Goal: Task Accomplishment & Management: Use online tool/utility

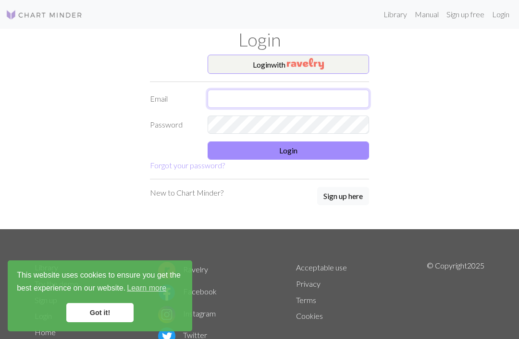
click at [214, 97] on input "text" at bounding box center [287, 99] width 161 height 18
type input "kaisu.tuomela@gmail.com"
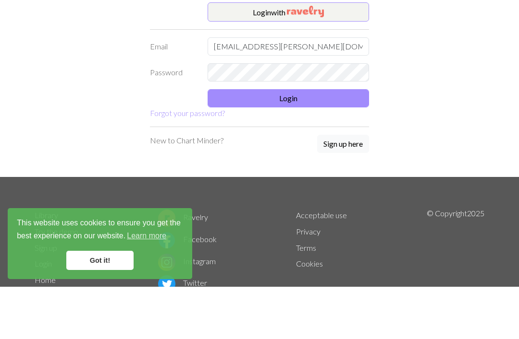
click at [323, 142] on button "Login" at bounding box center [287, 151] width 161 height 18
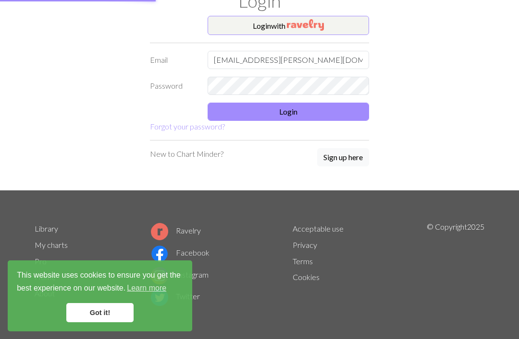
scroll to position [38, 0]
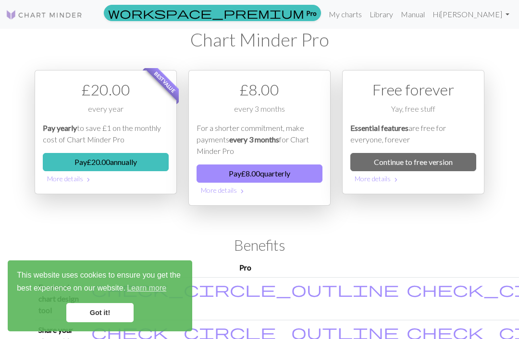
click at [118, 312] on link "Got it!" at bounding box center [99, 312] width 67 height 19
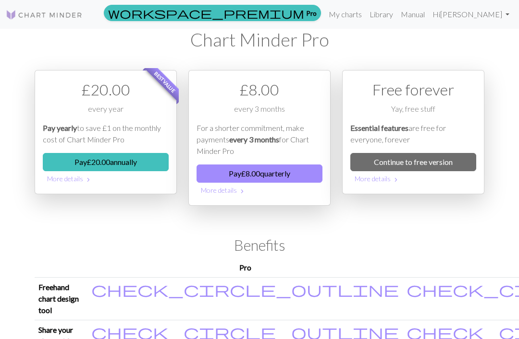
click at [354, 15] on link "My charts" at bounding box center [345, 14] width 41 height 19
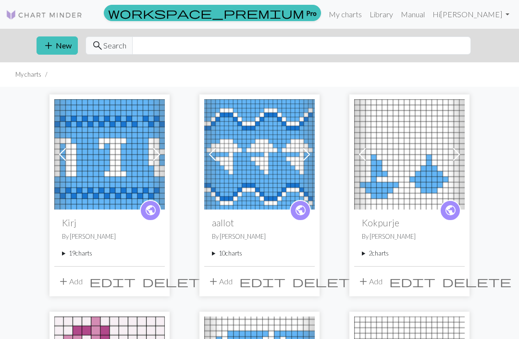
click at [55, 48] on button "add New" at bounding box center [56, 45] width 41 height 18
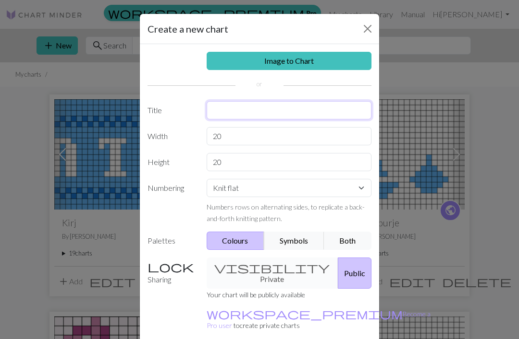
click at [291, 108] on input "text" at bounding box center [288, 110] width 165 height 18
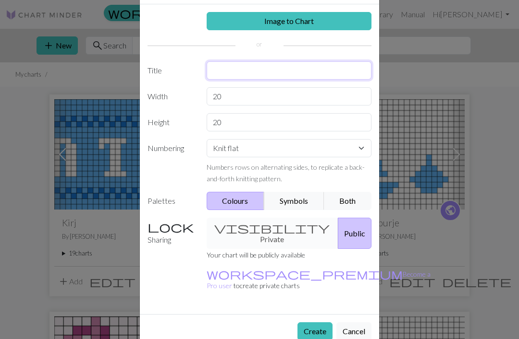
scroll to position [39, 0]
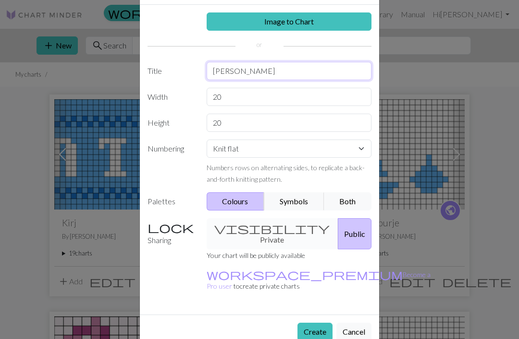
type input "[PERSON_NAME]"
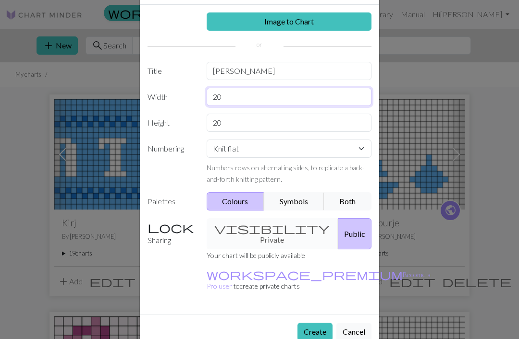
click at [242, 95] on input "20" at bounding box center [288, 97] width 165 height 18
type input "2"
type input "8"
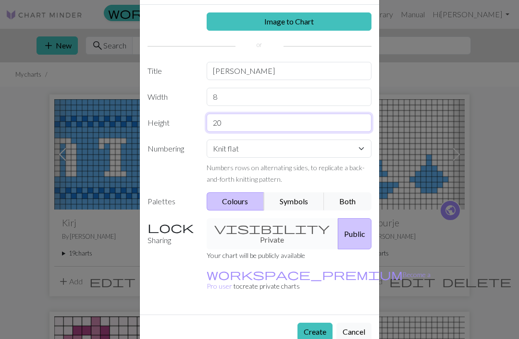
click at [272, 120] on input "20" at bounding box center [288, 123] width 165 height 18
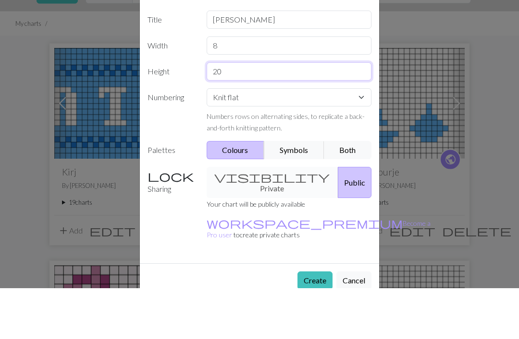
type input "2"
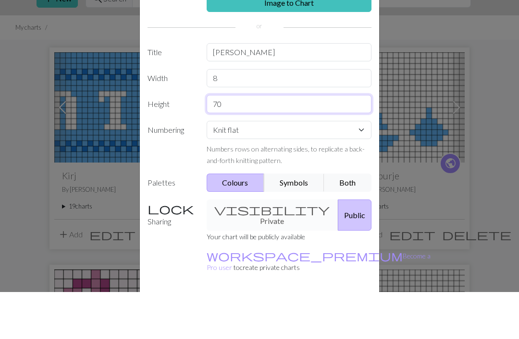
scroll to position [9, 0]
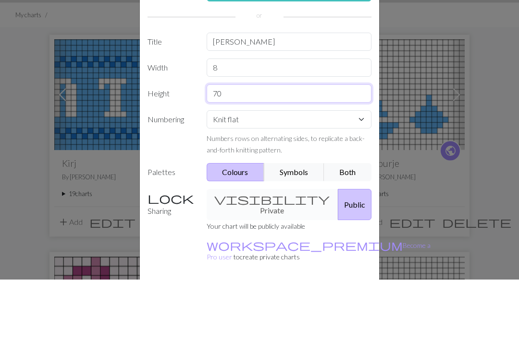
type input "70"
click at [357, 170] on select "Knit flat Knit in the round Lace knitting Cross stitch" at bounding box center [288, 179] width 165 height 18
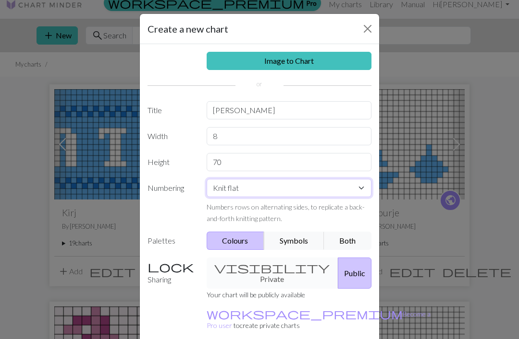
scroll to position [0, 0]
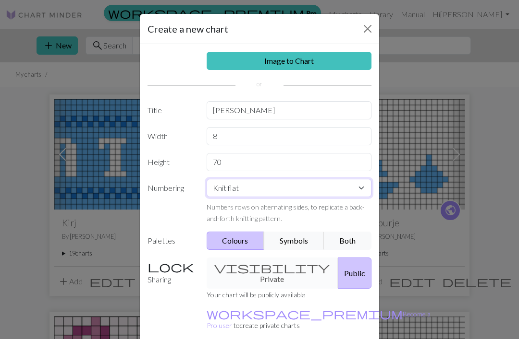
click at [359, 186] on select "Knit flat Knit in the round Lace knitting Cross stitch" at bounding box center [288, 188] width 165 height 18
select select "round"
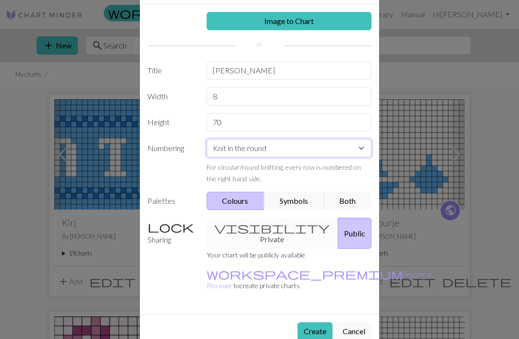
scroll to position [39, 0]
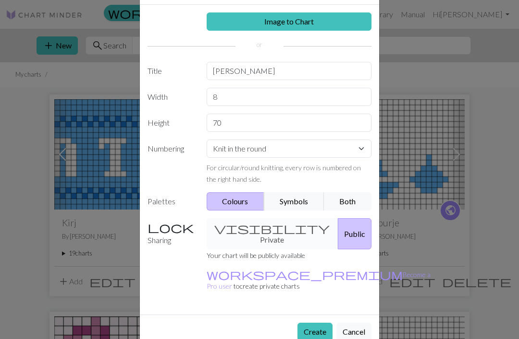
click at [313, 323] on button "Create" at bounding box center [314, 332] width 35 height 18
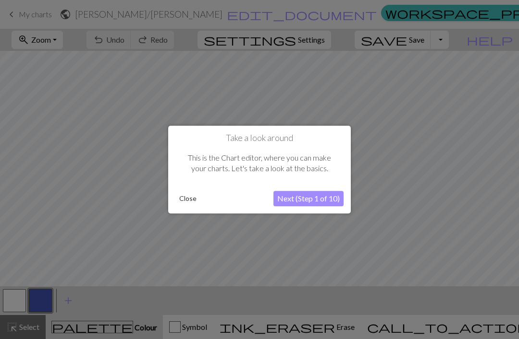
click at [193, 201] on button "Close" at bounding box center [187, 199] width 25 height 14
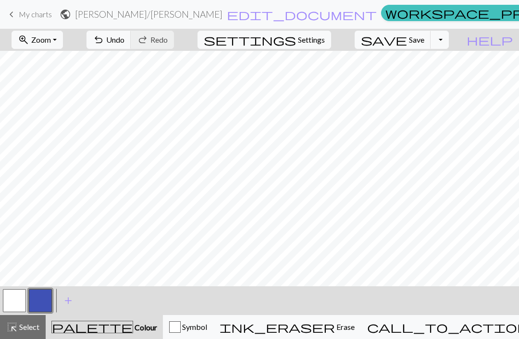
scroll to position [52, 0]
click at [346, 319] on button "ink_eraser Erase Erase" at bounding box center [286, 327] width 147 height 24
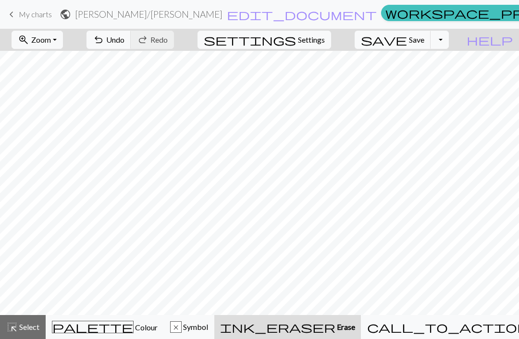
click at [124, 41] on span "Undo" at bounding box center [115, 39] width 18 height 9
click at [124, 42] on span "Undo" at bounding box center [115, 39] width 18 height 9
click at [124, 38] on span "Undo" at bounding box center [115, 39] width 18 height 9
click at [33, 332] on div "highlight_alt Select Select" at bounding box center [22, 328] width 33 height 12
click at [29, 44] on span "zoom_in" at bounding box center [24, 39] width 12 height 13
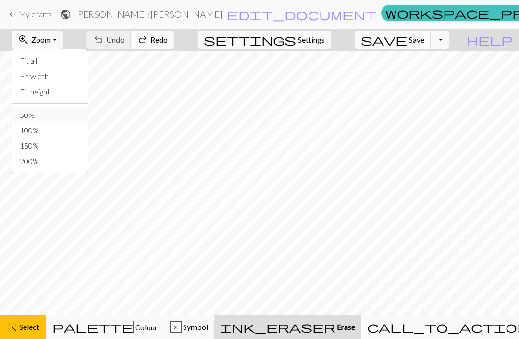
click at [44, 119] on button "50%" at bounding box center [50, 115] width 76 height 15
click at [63, 43] on button "zoom_in Zoom Zoom" at bounding box center [37, 40] width 51 height 18
click at [43, 116] on button "50%" at bounding box center [50, 115] width 76 height 15
click at [47, 48] on button "zoom_in Zoom Zoom" at bounding box center [37, 40] width 51 height 18
click at [45, 94] on button "Fit height" at bounding box center [50, 91] width 76 height 15
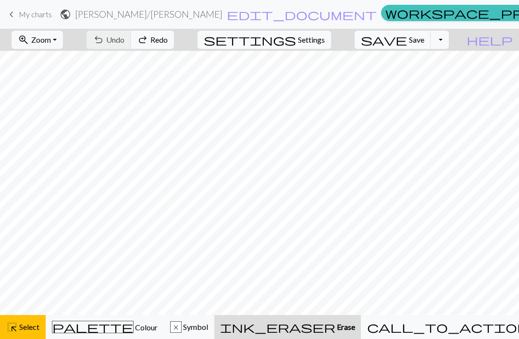
click at [29, 43] on span "zoom_in" at bounding box center [24, 39] width 12 height 13
click at [46, 114] on button "50%" at bounding box center [50, 115] width 76 height 15
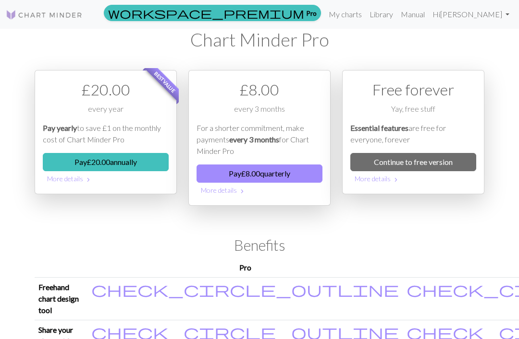
click at [359, 14] on link "My charts" at bounding box center [345, 14] width 41 height 19
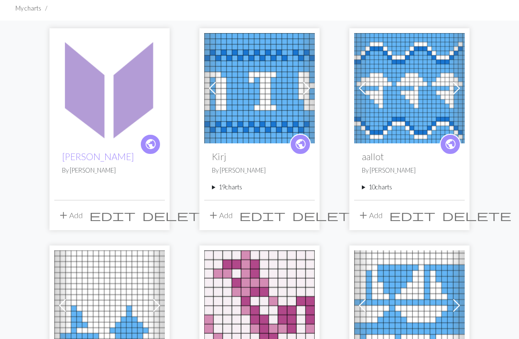
scroll to position [66, 0]
click at [144, 185] on div "public Heather- neulemekko By Kaisu Tuomela" at bounding box center [109, 172] width 110 height 56
click at [142, 170] on p "By Kaisu Tuomela" at bounding box center [109, 170] width 95 height 9
click at [141, 111] on img at bounding box center [109, 88] width 110 height 110
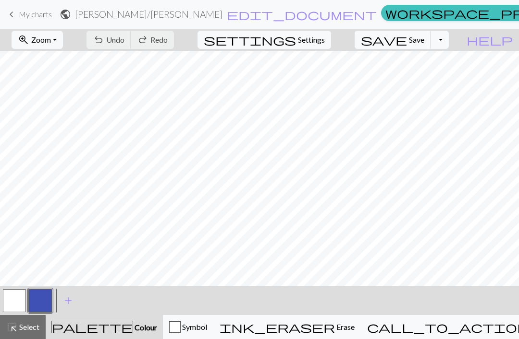
click at [503, 44] on span "help" at bounding box center [489, 39] width 46 height 13
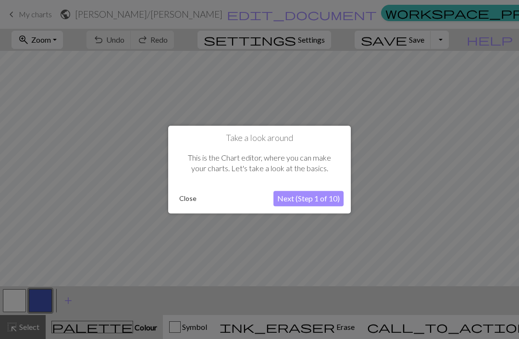
click at [292, 205] on button "Next (Step 1 of 10)" at bounding box center [308, 198] width 70 height 15
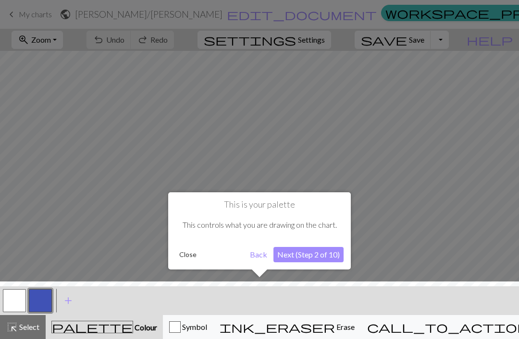
click at [322, 257] on button "Next (Step 2 of 10)" at bounding box center [308, 254] width 70 height 15
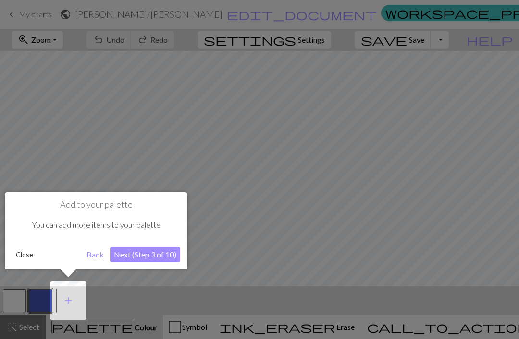
click at [156, 257] on button "Next (Step 3 of 10)" at bounding box center [145, 254] width 70 height 15
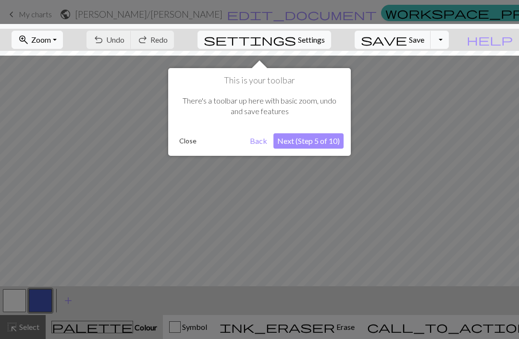
click at [320, 140] on button "Next (Step 5 of 10)" at bounding box center [308, 140] width 70 height 15
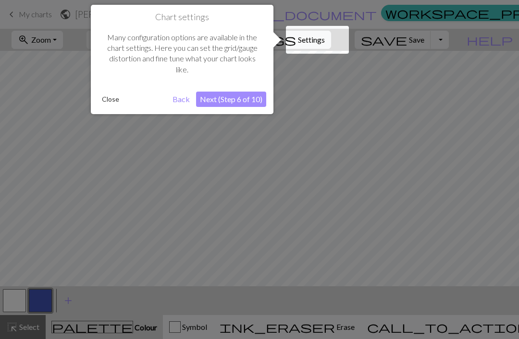
click at [254, 97] on button "Next (Step 6 of 10)" at bounding box center [231, 99] width 70 height 15
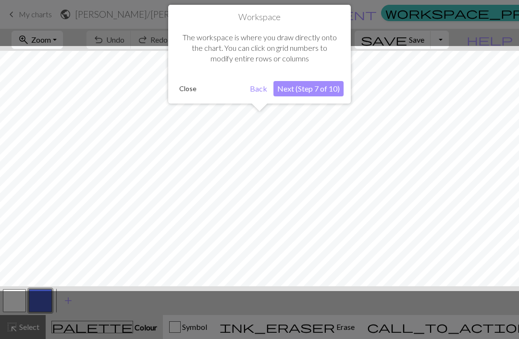
scroll to position [36, 0]
click at [332, 85] on button "Next (Step 7 of 10)" at bounding box center [308, 88] width 70 height 15
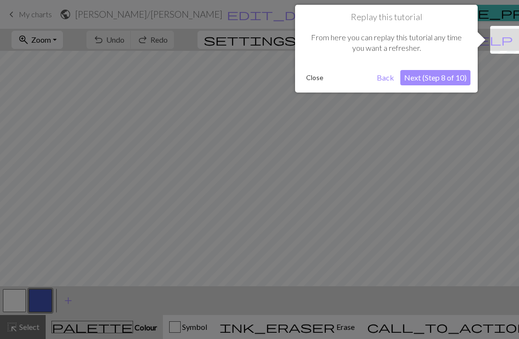
click at [433, 79] on button "Next (Step 8 of 10)" at bounding box center [435, 77] width 70 height 15
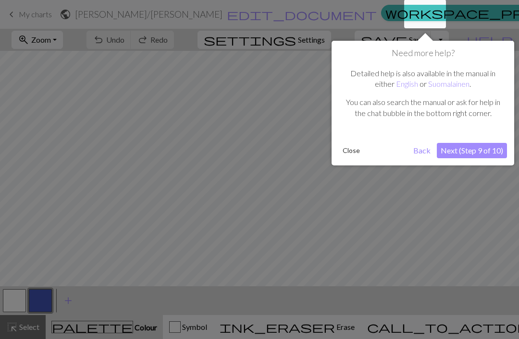
click at [488, 149] on button "Next (Step 9 of 10)" at bounding box center [471, 150] width 70 height 15
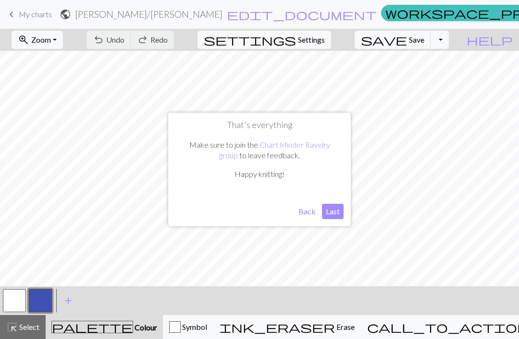
click at [333, 215] on button "Last" at bounding box center [333, 211] width 22 height 15
click at [324, 42] on span "Settings" at bounding box center [311, 40] width 27 height 12
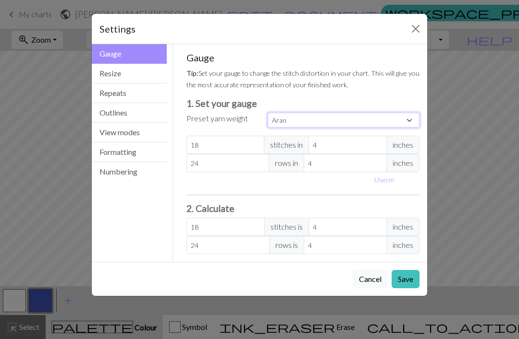
click at [409, 121] on select "Custom Square Lace Light Fingering Fingering Sport Double knit Worsted Aran Bul…" at bounding box center [343, 120] width 152 height 15
select select "fingering"
type input "28"
type input "36"
type input "28"
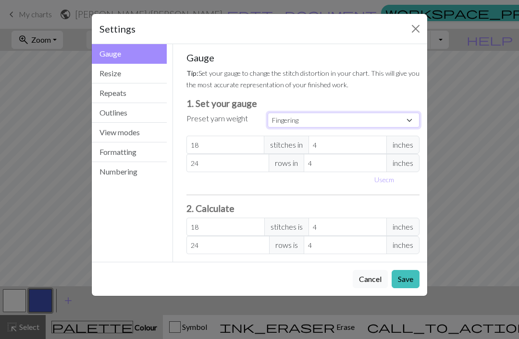
type input "36"
click at [402, 277] on button "Save" at bounding box center [405, 279] width 28 height 18
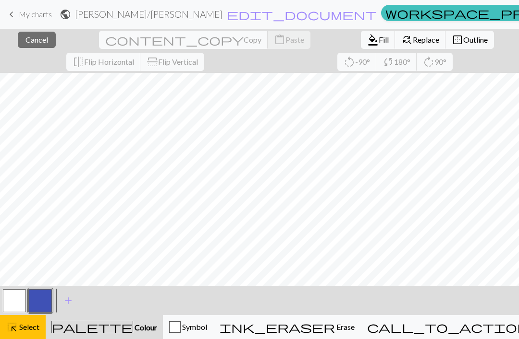
click at [203, 327] on div "Symbol" at bounding box center [188, 328] width 38 height 12
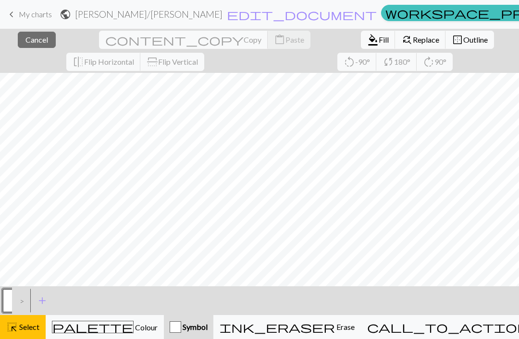
click at [181, 330] on div "button" at bounding box center [175, 328] width 12 height 12
click at [18, 334] on button "highlight_alt Select Select" at bounding box center [23, 327] width 46 height 24
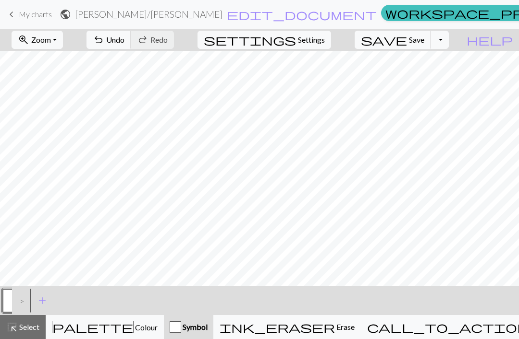
click at [30, 332] on span "Select" at bounding box center [29, 327] width 22 height 9
click at [28, 323] on span "Select" at bounding box center [29, 327] width 22 height 9
click at [30, 333] on div "highlight_alt Select Select" at bounding box center [22, 328] width 33 height 12
click at [42, 300] on span "add" at bounding box center [42, 300] width 12 height 13
click at [68, 303] on span "add" at bounding box center [68, 300] width 12 height 13
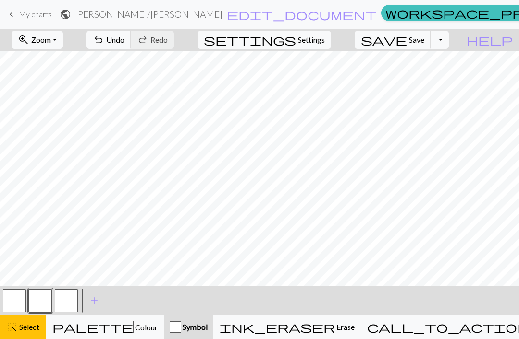
click at [75, 300] on button "button" at bounding box center [66, 301] width 23 height 23
click at [51, 42] on span "Zoom" at bounding box center [41, 39] width 20 height 9
click at [46, 116] on button "50%" at bounding box center [50, 115] width 76 height 15
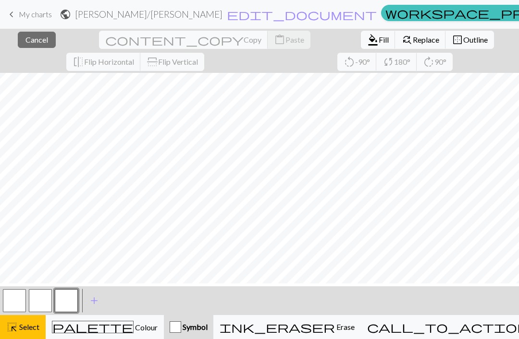
scroll to position [153, 0]
click at [37, 44] on span "Cancel" at bounding box center [36, 39] width 23 height 9
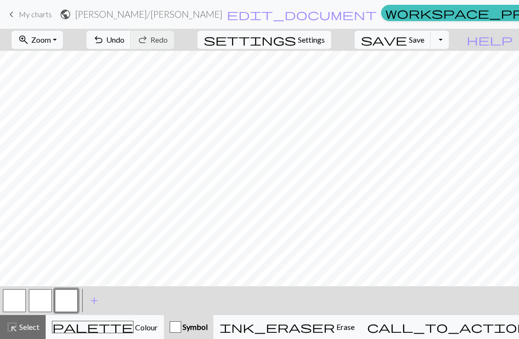
click at [318, 46] on button "settings Settings" at bounding box center [263, 40] width 133 height 18
select select "fingering"
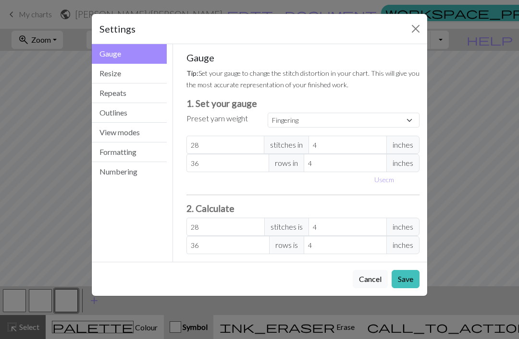
click at [136, 156] on button "Formatting" at bounding box center [129, 153] width 75 height 20
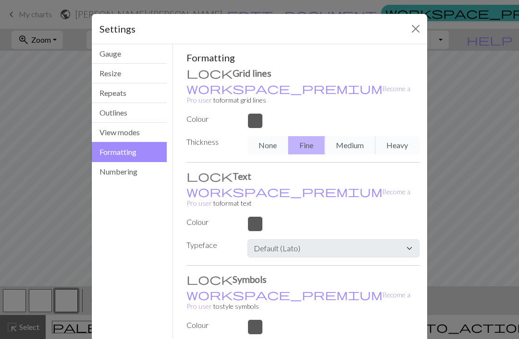
click at [150, 59] on button "Gauge" at bounding box center [129, 54] width 75 height 20
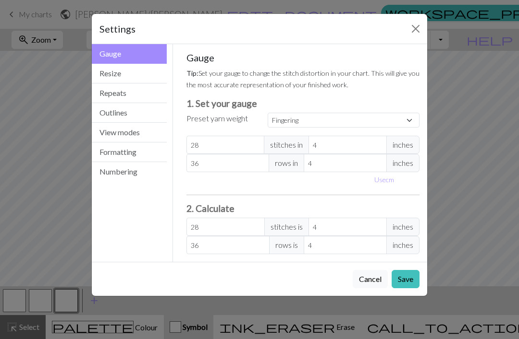
click at [148, 136] on button "View modes" at bounding box center [129, 133] width 75 height 20
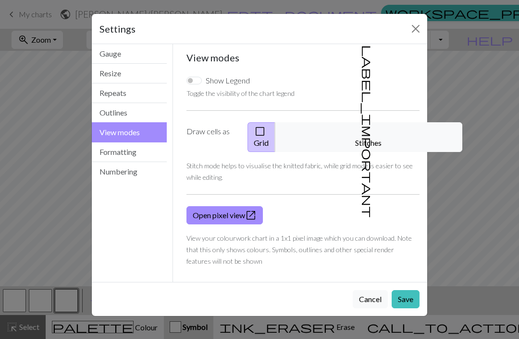
click at [145, 149] on button "Formatting" at bounding box center [129, 153] width 75 height 20
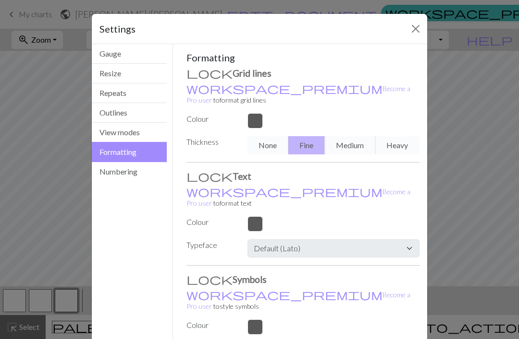
click at [145, 78] on button "Resize" at bounding box center [129, 74] width 75 height 20
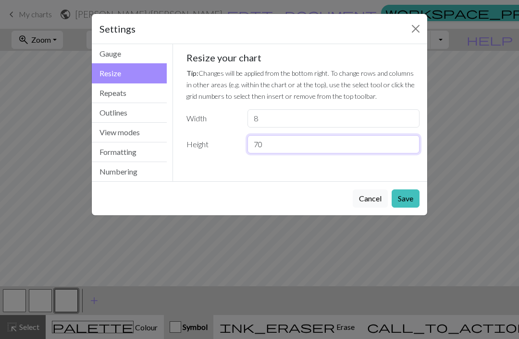
click at [292, 151] on input "70" at bounding box center [333, 144] width 172 height 18
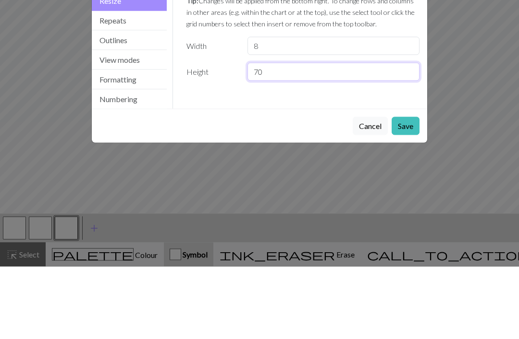
type input "7"
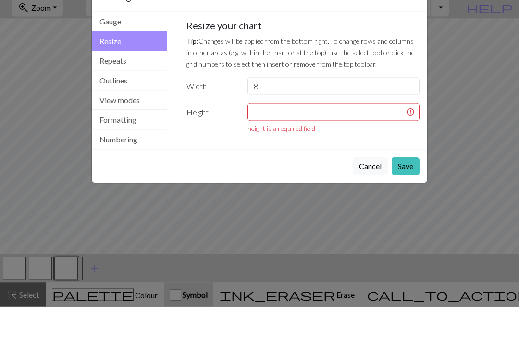
click at [435, 53] on div "Settings Resize Gauge Resize Repeats Outlines View modes Formatting Numbering G…" at bounding box center [259, 169] width 519 height 339
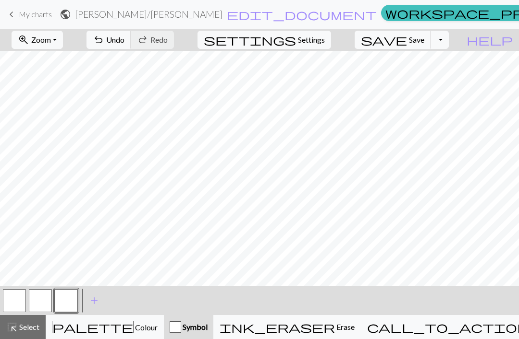
click at [325, 43] on span "Settings" at bounding box center [311, 40] width 27 height 12
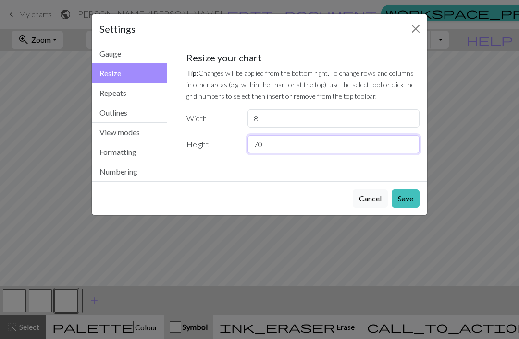
click at [321, 148] on input "70" at bounding box center [333, 144] width 172 height 18
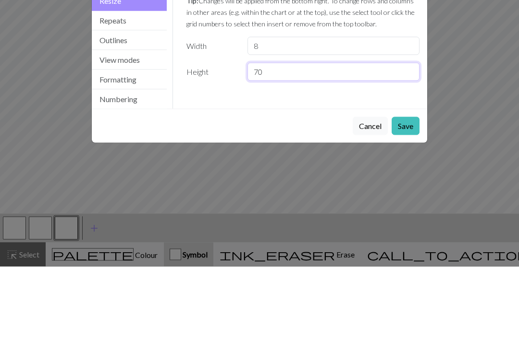
type input "7"
type input "35"
click at [407, 190] on button "Save" at bounding box center [405, 199] width 28 height 18
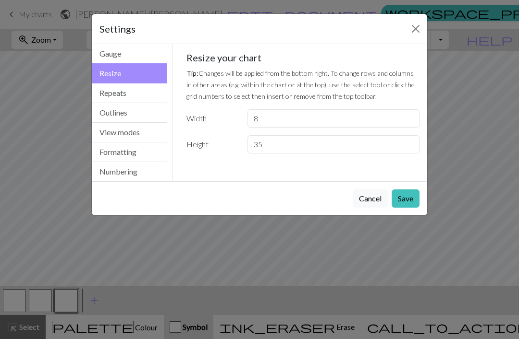
scroll to position [0, 0]
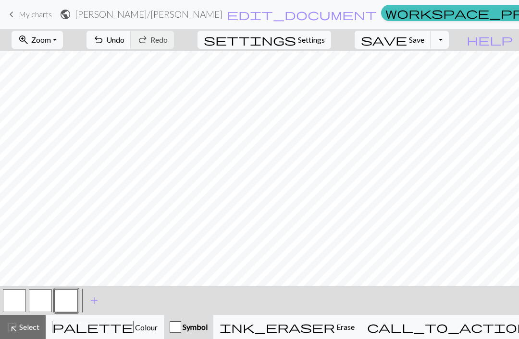
click at [126, 335] on button "palette Colour Colour" at bounding box center [105, 327] width 118 height 24
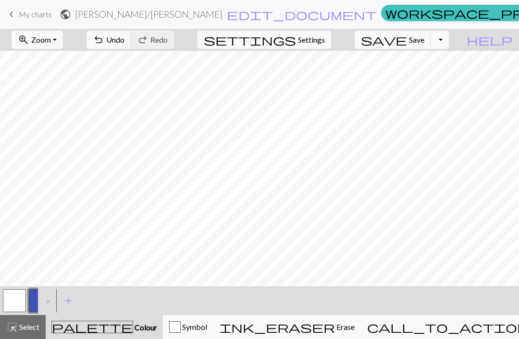
click at [95, 331] on span "palette" at bounding box center [92, 327] width 81 height 13
click at [75, 304] on button "add Add a colour" at bounding box center [68, 301] width 24 height 24
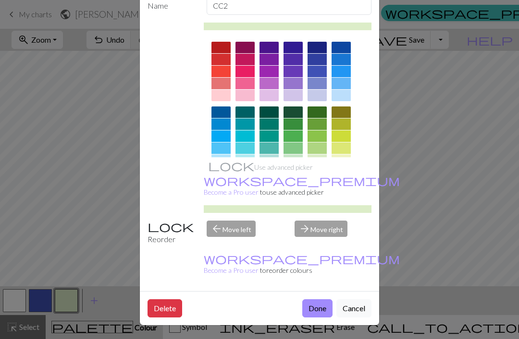
scroll to position [55, 0]
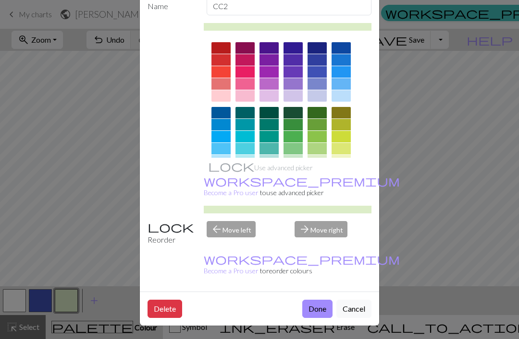
click at [326, 246] on div "arrow_forward Move right" at bounding box center [333, 233] width 88 height 24
click at [334, 245] on div "arrow_forward Move right" at bounding box center [333, 233] width 88 height 24
click at [299, 246] on div "arrow_forward Move right" at bounding box center [333, 233] width 88 height 24
click at [345, 183] on div at bounding box center [340, 178] width 19 height 12
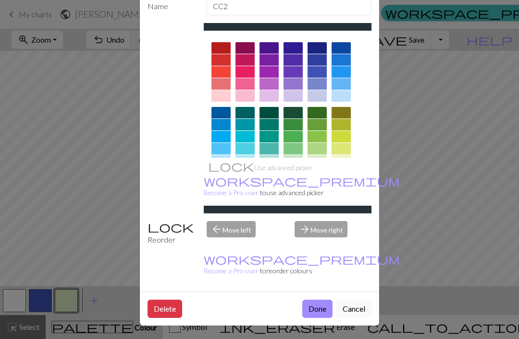
click at [395, 167] on div "Edit colour Name CC2 Use advanced picker workspace_premium Become a Pro user to…" at bounding box center [259, 169] width 519 height 339
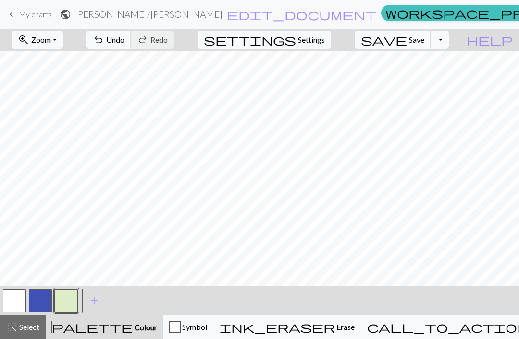
click at [99, 304] on span "add" at bounding box center [94, 300] width 12 height 13
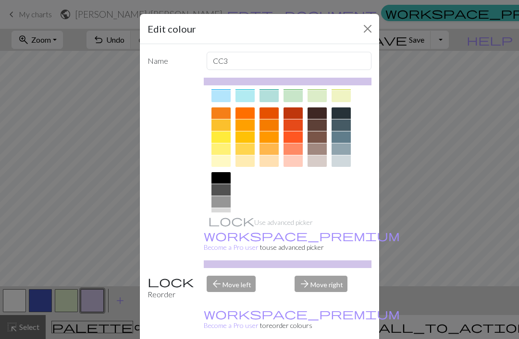
scroll to position [119, 0]
click at [224, 215] on div at bounding box center [220, 215] width 19 height 12
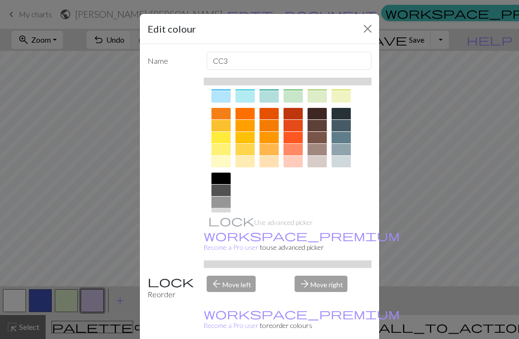
click at [414, 166] on div "Edit colour Name CC3 Use advanced picker workspace_premium Become a Pro user to…" at bounding box center [259, 169] width 519 height 339
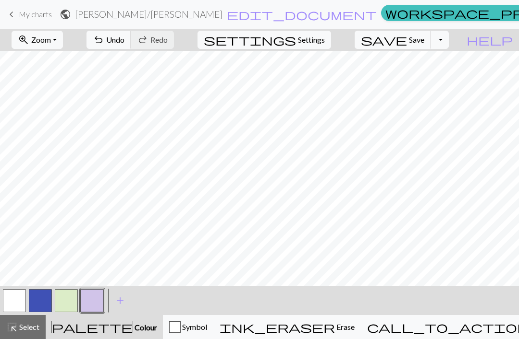
click at [63, 44] on button "zoom_in Zoom Zoom" at bounding box center [37, 40] width 51 height 18
click at [55, 61] on button "Fit all" at bounding box center [50, 60] width 76 height 15
click at [127, 303] on button "add Add a colour" at bounding box center [120, 301] width 24 height 24
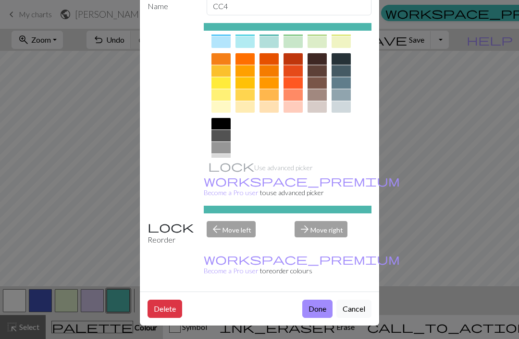
click at [221, 162] on div at bounding box center [220, 160] width 19 height 12
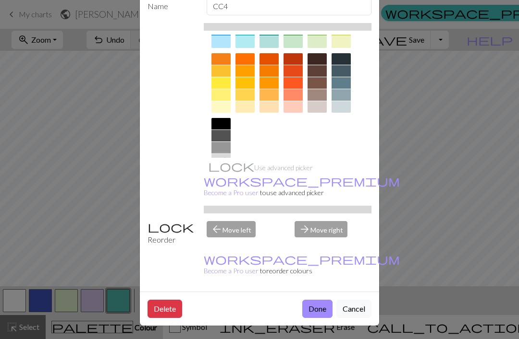
click at [308, 310] on button "Done" at bounding box center [317, 309] width 30 height 18
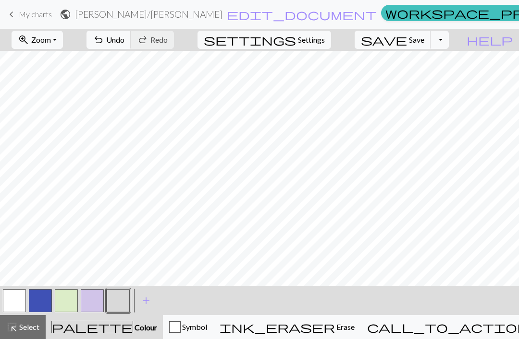
click at [127, 306] on button "button" at bounding box center [118, 301] width 23 height 23
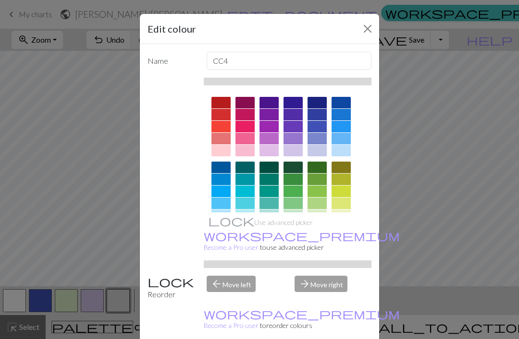
click at [415, 116] on div "Edit colour Name CC4 Use advanced picker workspace_premium Become a Pro user to…" at bounding box center [259, 169] width 519 height 339
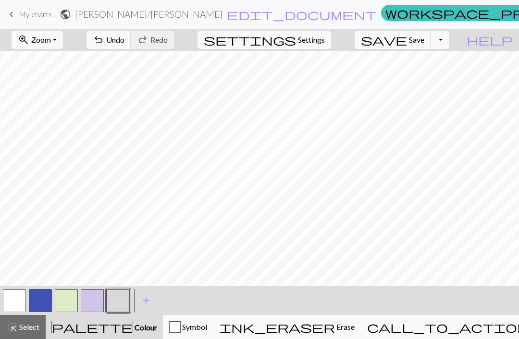
click at [126, 305] on button "button" at bounding box center [118, 301] width 23 height 23
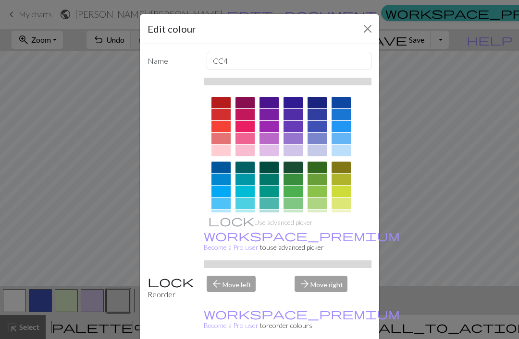
click at [417, 145] on div "Edit colour Name CC4 Use advanced picker workspace_premium Become a Pro user to…" at bounding box center [259, 169] width 519 height 339
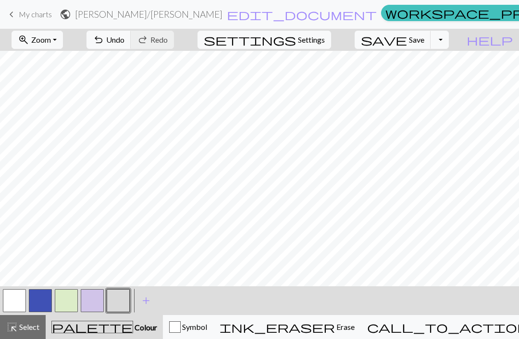
click at [213, 333] on button "Symbol" at bounding box center [188, 327] width 50 height 24
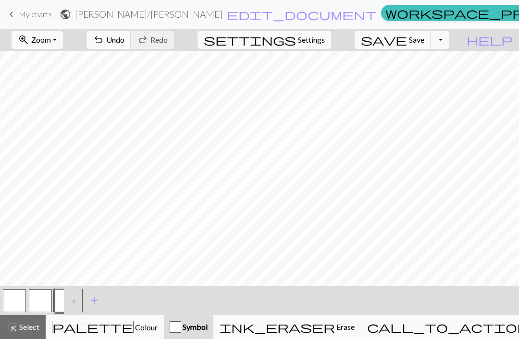
click at [207, 332] on div "Symbol" at bounding box center [188, 328] width 38 height 12
click at [101, 302] on button "add Add a symbol" at bounding box center [94, 301] width 24 height 24
click at [156, 325] on div "palette Colour Colour" at bounding box center [105, 327] width 106 height 12
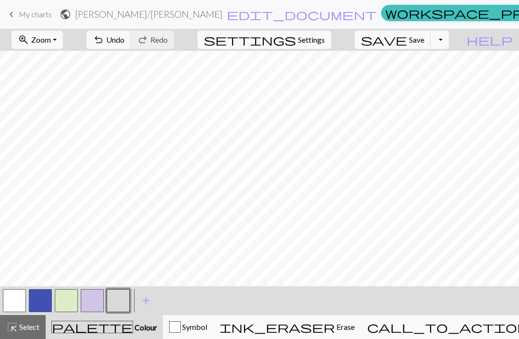
click at [149, 303] on span "add" at bounding box center [146, 300] width 12 height 13
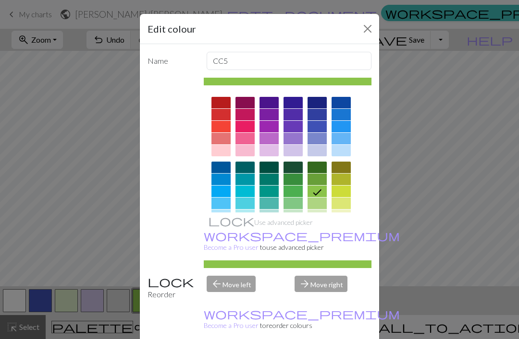
click at [407, 195] on div "Edit colour Name CC5 Use advanced picker workspace_premium Become a Pro user to…" at bounding box center [259, 169] width 519 height 339
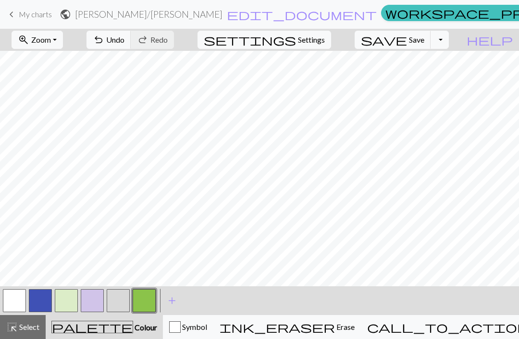
click at [39, 334] on button "highlight_alt Select Select" at bounding box center [23, 327] width 46 height 24
click at [123, 307] on button "button" at bounding box center [118, 301] width 23 height 23
click at [181, 329] on div "button" at bounding box center [175, 328] width 12 height 12
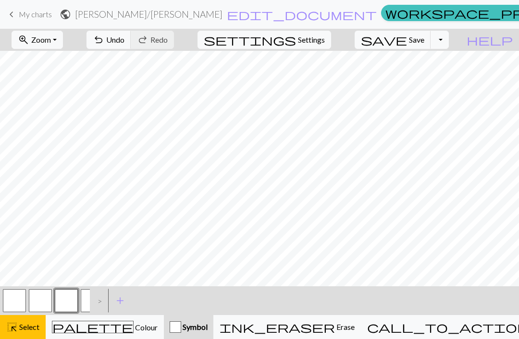
click at [35, 330] on span "Select" at bounding box center [29, 327] width 22 height 9
click at [207, 331] on span "Symbol" at bounding box center [194, 327] width 26 height 9
click at [181, 333] on div "button" at bounding box center [175, 328] width 12 height 12
click at [27, 335] on button "highlight_alt Select Select" at bounding box center [23, 327] width 46 height 24
click at [135, 331] on div "palette Colour Colour" at bounding box center [105, 327] width 106 height 12
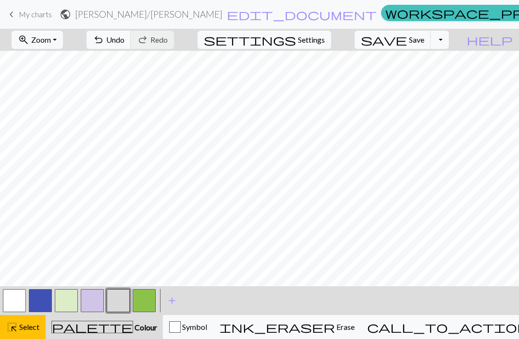
click at [176, 303] on span "add" at bounding box center [172, 300] width 12 height 13
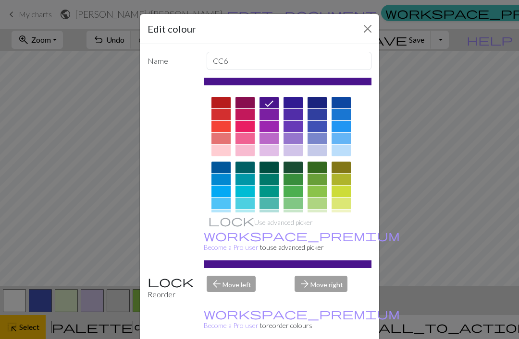
click at [434, 208] on div "Edit colour Name CC6 Use advanced picker workspace_premium Become a Pro user to…" at bounding box center [259, 169] width 519 height 339
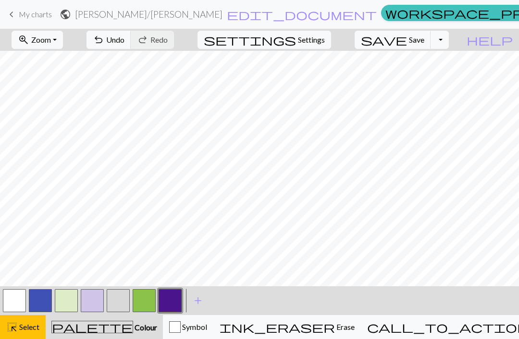
click at [122, 306] on button "button" at bounding box center [118, 301] width 23 height 23
click at [211, 336] on button "Symbol" at bounding box center [188, 327] width 50 height 24
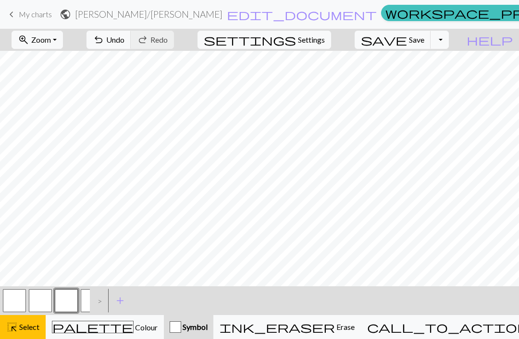
click at [43, 336] on button "highlight_alt Select Select" at bounding box center [23, 327] width 46 height 24
click at [31, 331] on span "Select" at bounding box center [29, 327] width 22 height 9
click at [25, 326] on span "Select" at bounding box center [29, 327] width 22 height 9
click at [147, 324] on div "palette Colour Colour" at bounding box center [105, 327] width 106 height 12
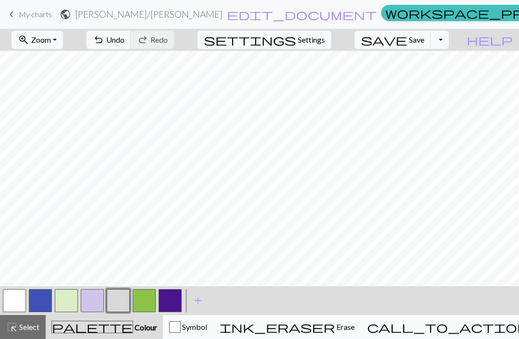
click at [117, 302] on button "button" at bounding box center [118, 301] width 23 height 23
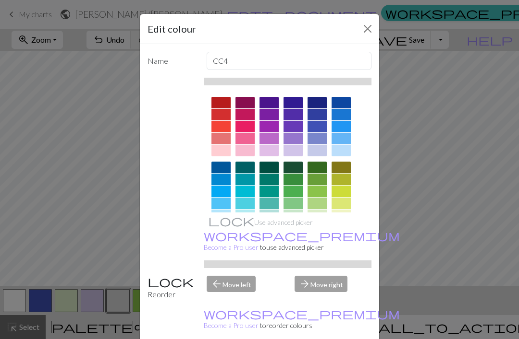
click at [365, 35] on button "Close" at bounding box center [367, 28] width 15 height 15
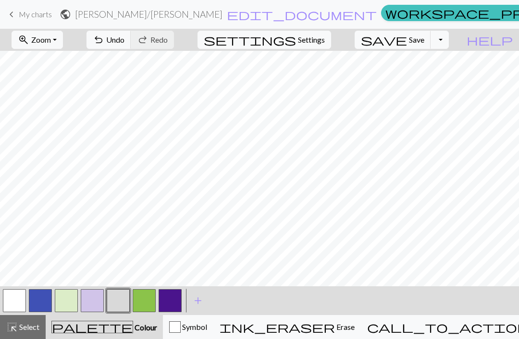
click at [325, 44] on span "Settings" at bounding box center [311, 40] width 27 height 12
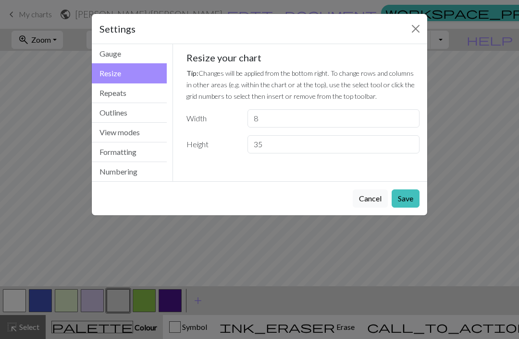
click at [402, 200] on button "Save" at bounding box center [405, 199] width 28 height 18
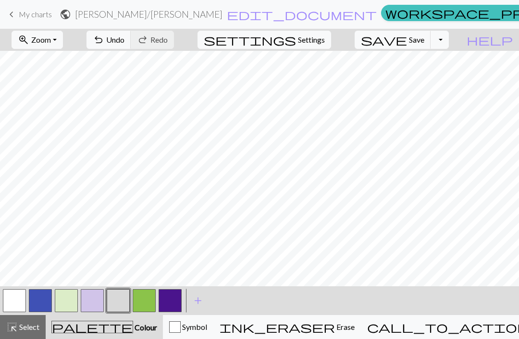
click at [465, 334] on button "call_to_action Knitting mode Knitting mode" at bounding box center [472, 327] width 222 height 24
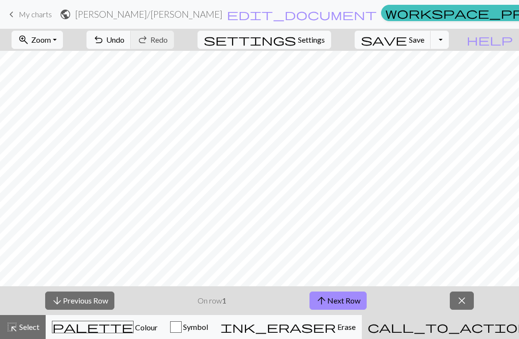
click at [181, 330] on div "button" at bounding box center [176, 328] width 12 height 12
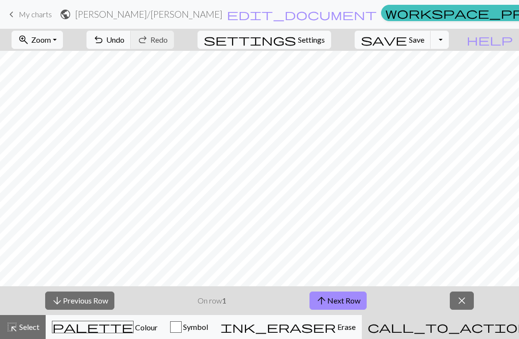
click at [106, 337] on button "palette Colour Colour" at bounding box center [105, 327] width 118 height 24
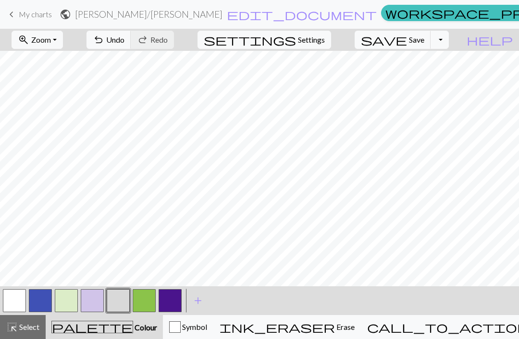
click at [121, 305] on button "button" at bounding box center [118, 301] width 23 height 23
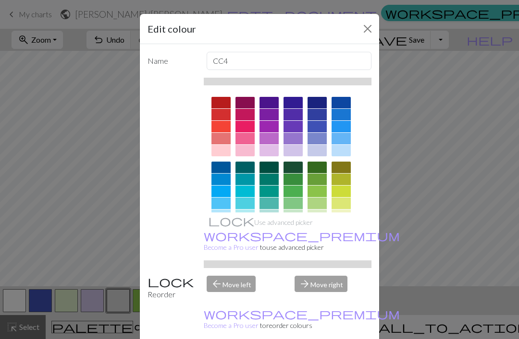
click at [410, 254] on div "Edit colour Name CC4 Use advanced picker workspace_premium Become a Pro user to…" at bounding box center [259, 169] width 519 height 339
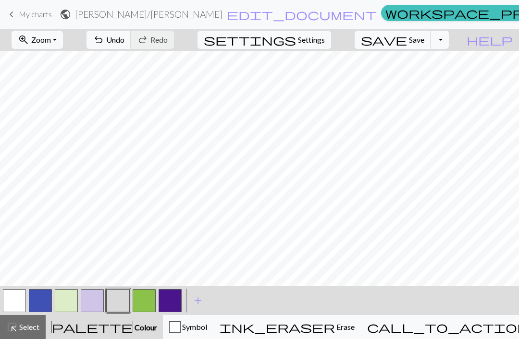
click at [381, 21] on link "workspace_premium Pro" at bounding box center [489, 13] width 217 height 16
click at [381, 18] on link "workspace_premium Pro" at bounding box center [489, 13] width 217 height 16
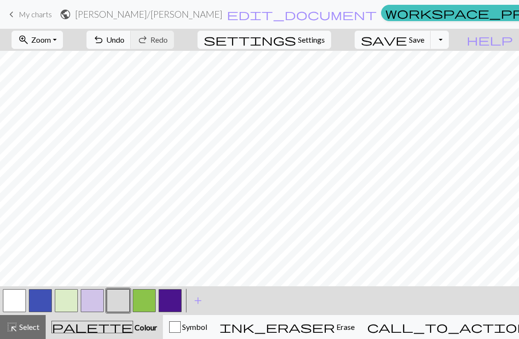
click at [448, 43] on button "Toggle Dropdown" at bounding box center [439, 40] width 18 height 18
click at [131, 45] on button "undo Undo Undo" at bounding box center [108, 40] width 45 height 18
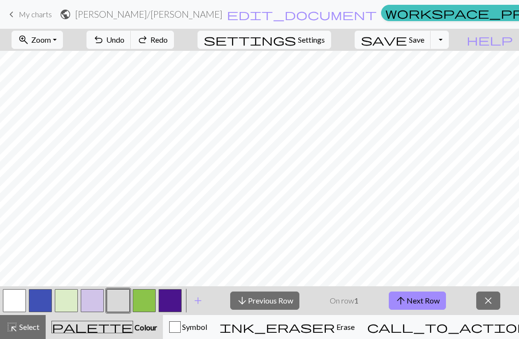
click at [104, 35] on span "undo" at bounding box center [99, 39] width 12 height 13
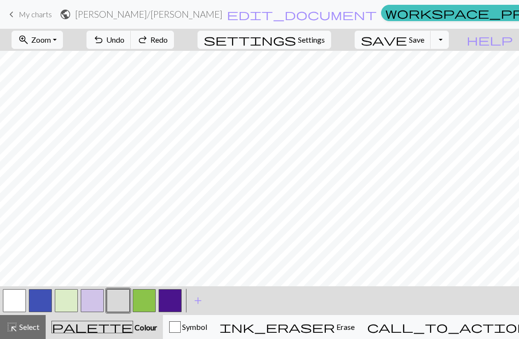
click at [63, 42] on button "zoom_in Zoom Zoom" at bounding box center [37, 40] width 51 height 18
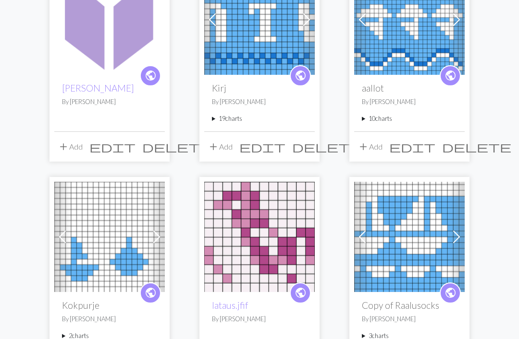
scroll to position [173, 0]
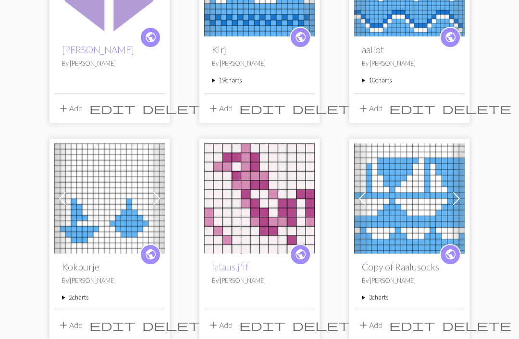
click at [279, 226] on img at bounding box center [259, 199] width 110 height 110
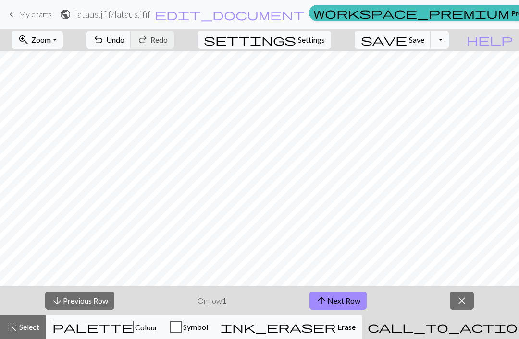
click at [455, 303] on button "close" at bounding box center [461, 301] width 24 height 18
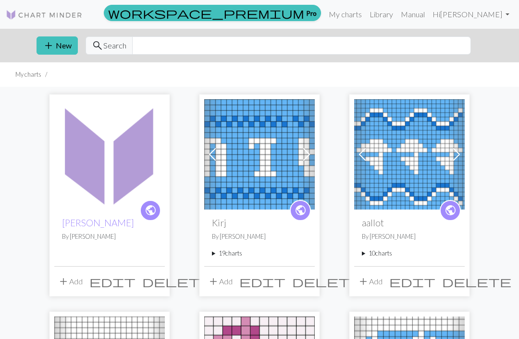
click at [121, 184] on img at bounding box center [109, 154] width 110 height 110
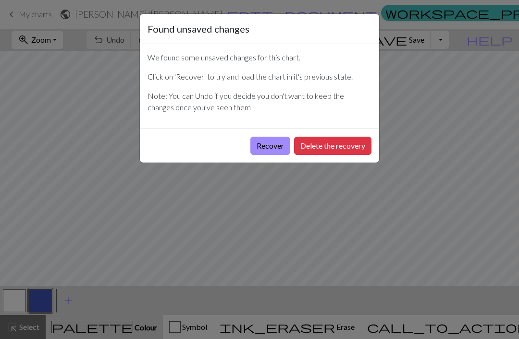
click at [273, 147] on button "Recover" at bounding box center [270, 146] width 40 height 18
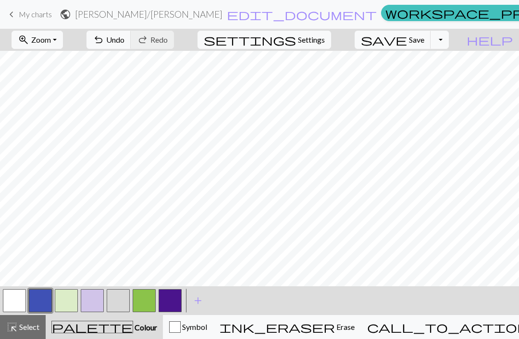
click at [120, 307] on button "button" at bounding box center [118, 301] width 23 height 23
click at [25, 306] on button "button" at bounding box center [14, 301] width 23 height 23
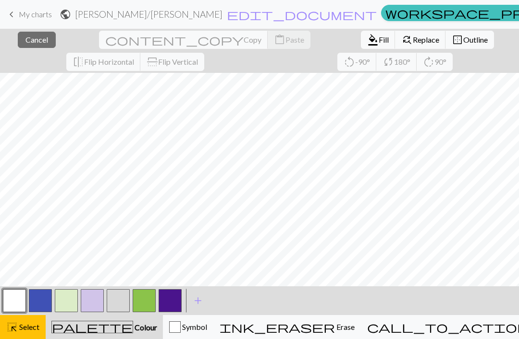
click at [126, 308] on button "button" at bounding box center [118, 301] width 23 height 23
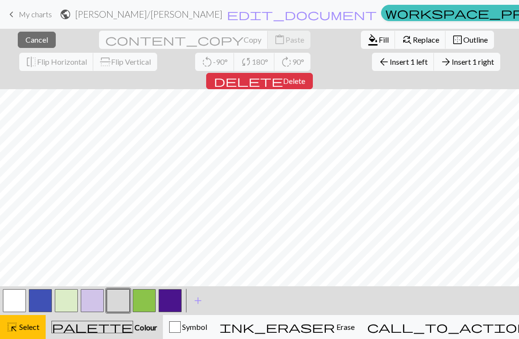
click at [17, 335] on button "highlight_alt Select Select" at bounding box center [23, 327] width 46 height 24
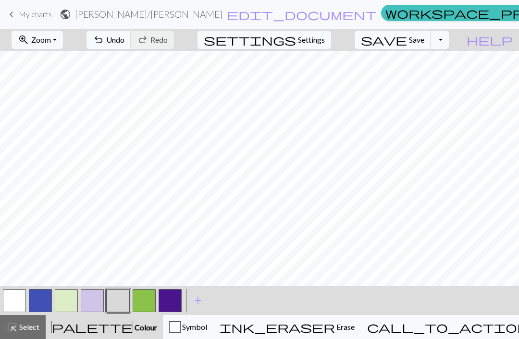
click at [21, 301] on button "button" at bounding box center [14, 301] width 23 height 23
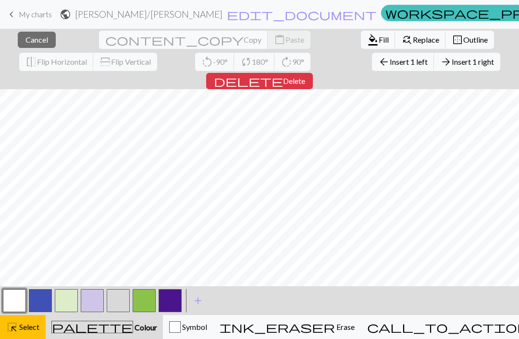
click at [19, 301] on button "button" at bounding box center [14, 301] width 23 height 23
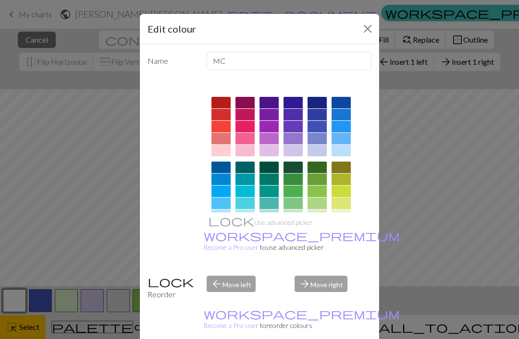
click at [372, 36] on button "Close" at bounding box center [367, 28] width 15 height 15
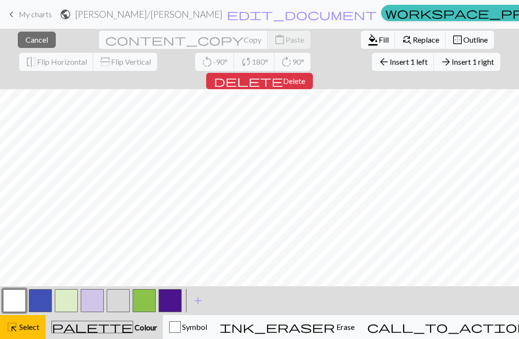
click at [122, 303] on button "button" at bounding box center [118, 301] width 23 height 23
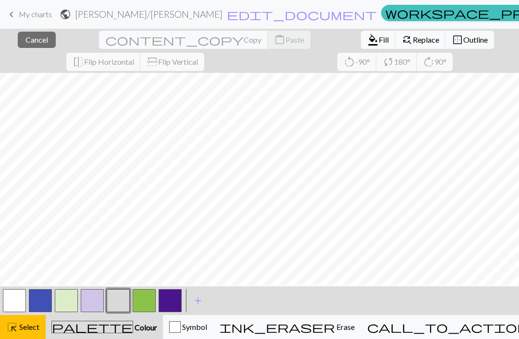
scroll to position [15, 0]
click at [121, 309] on button "button" at bounding box center [118, 301] width 23 height 23
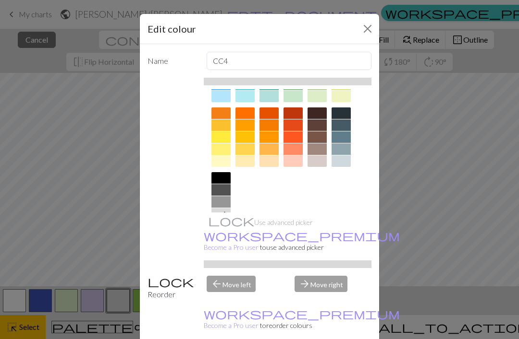
scroll to position [119, 0]
click at [412, 158] on div "Edit colour Name CC4 Use advanced picker workspace_premium Become a Pro user to…" at bounding box center [259, 169] width 519 height 339
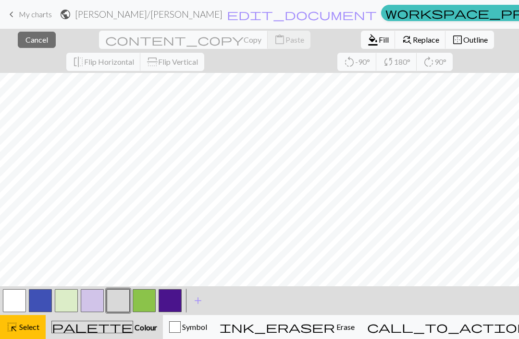
click at [18, 307] on button "button" at bounding box center [14, 301] width 23 height 23
click at [19, 309] on button "button" at bounding box center [14, 301] width 23 height 23
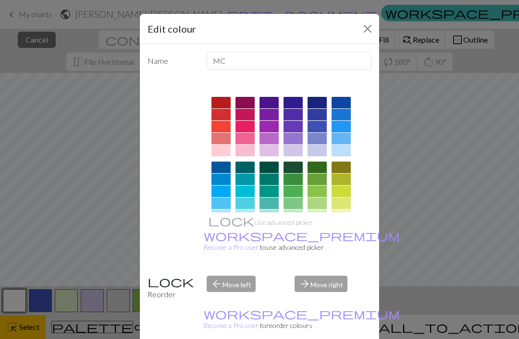
click at [369, 35] on button "Close" at bounding box center [367, 28] width 15 height 15
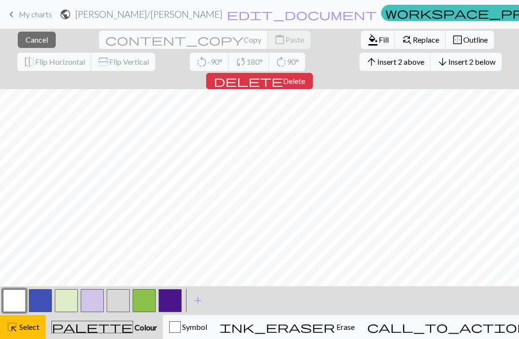
click at [36, 331] on span "Select" at bounding box center [29, 327] width 22 height 9
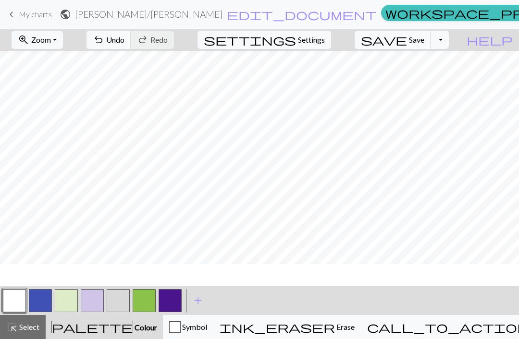
scroll to position [0, 0]
click at [19, 302] on button "button" at bounding box center [14, 301] width 23 height 23
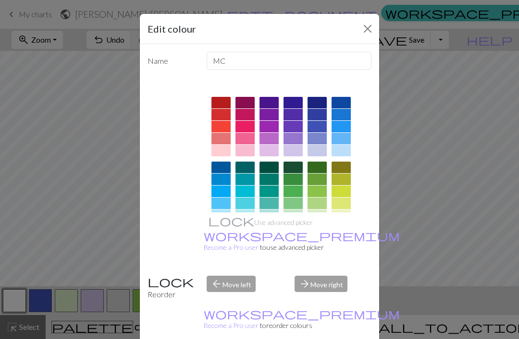
click at [365, 33] on button "Close" at bounding box center [367, 28] width 15 height 15
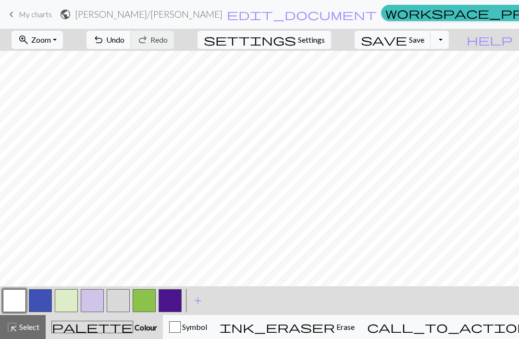
click at [120, 306] on button "button" at bounding box center [118, 301] width 23 height 23
click at [115, 334] on button "palette Colour Colour" at bounding box center [104, 327] width 117 height 24
click at [133, 328] on span "Colour" at bounding box center [145, 327] width 24 height 9
click at [118, 336] on button "palette Colour Colour" at bounding box center [104, 327] width 117 height 24
click at [133, 327] on span "Colour" at bounding box center [145, 327] width 24 height 9
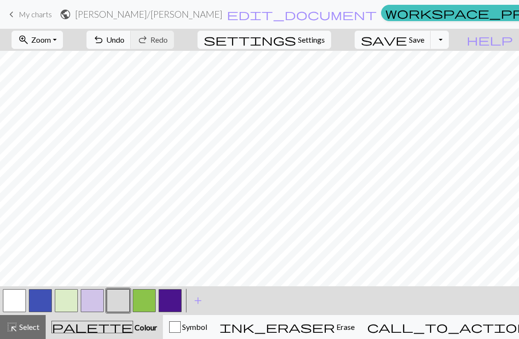
click at [121, 337] on button "palette Colour Colour" at bounding box center [104, 327] width 117 height 24
click at [29, 331] on span "Select" at bounding box center [29, 327] width 22 height 9
click at [105, 334] on button "palette Colour Colour" at bounding box center [104, 327] width 117 height 24
click at [91, 329] on span "palette" at bounding box center [92, 327] width 81 height 13
click at [36, 330] on span "Select" at bounding box center [29, 327] width 22 height 9
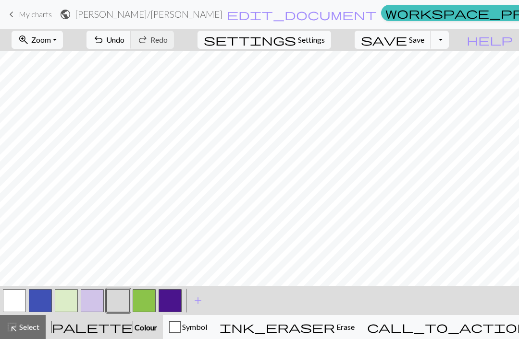
click at [45, 333] on button "highlight_alt Select Select" at bounding box center [23, 327] width 46 height 24
click at [128, 337] on button "palette Colour Colour" at bounding box center [104, 327] width 117 height 24
click at [198, 303] on span "add" at bounding box center [198, 300] width 12 height 13
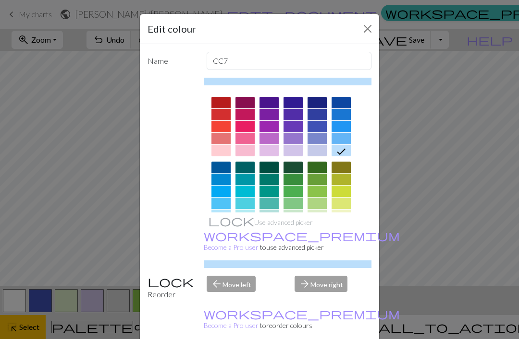
click at [342, 139] on div at bounding box center [340, 139] width 19 height 12
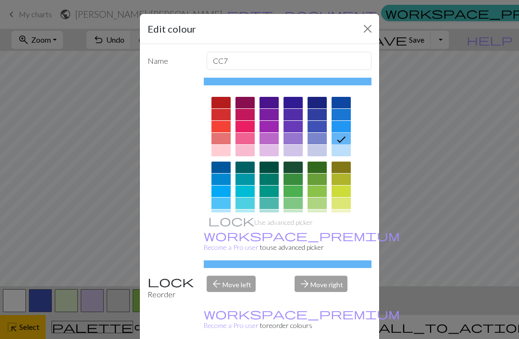
click at [368, 31] on button "Close" at bounding box center [367, 28] width 15 height 15
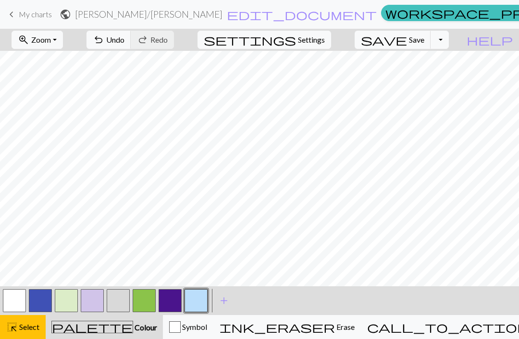
click at [199, 307] on button "button" at bounding box center [195, 301] width 23 height 23
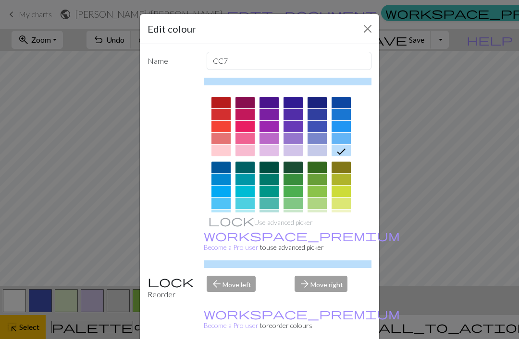
click at [343, 140] on div at bounding box center [340, 139] width 19 height 12
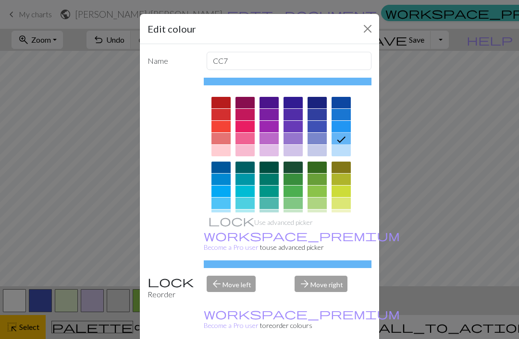
click at [427, 92] on div "Edit colour Name CC7 Use advanced picker workspace_premium Become a Pro user to…" at bounding box center [259, 169] width 519 height 339
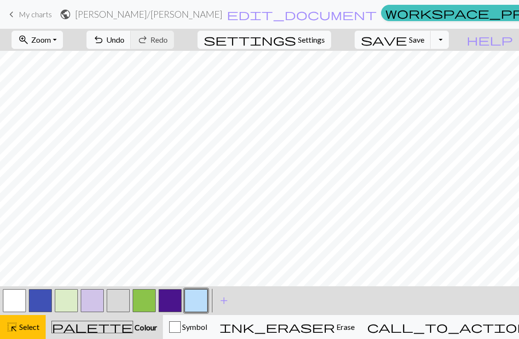
click at [225, 302] on span "add" at bounding box center [224, 300] width 12 height 13
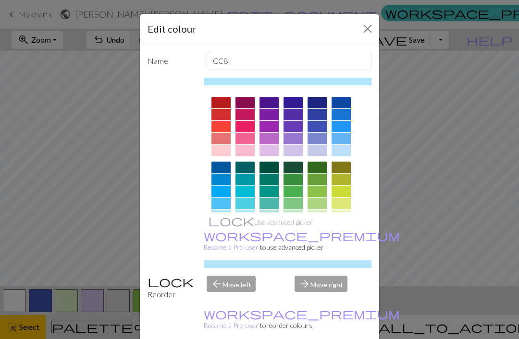
click at [341, 139] on div at bounding box center [340, 139] width 19 height 12
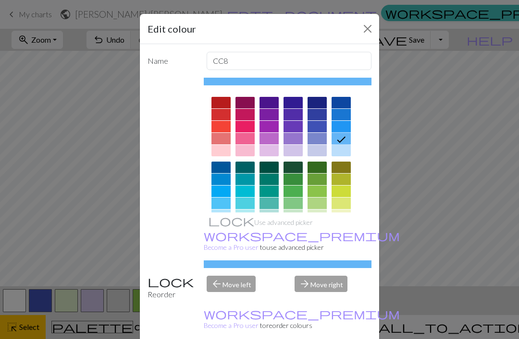
click at [394, 214] on div "Edit colour Name CC8 Use advanced picker workspace_premium Become a Pro user to…" at bounding box center [259, 169] width 519 height 339
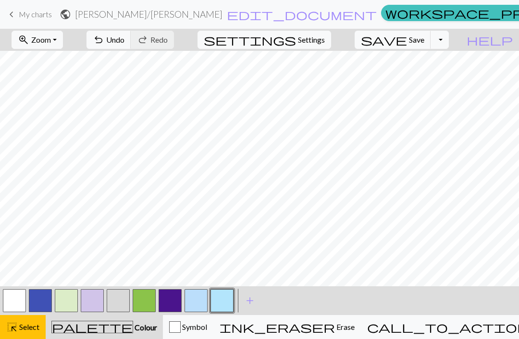
click at [252, 301] on span "add" at bounding box center [250, 300] width 12 height 13
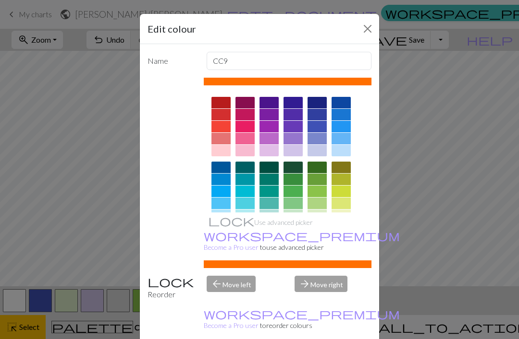
click at [343, 130] on div at bounding box center [340, 127] width 19 height 12
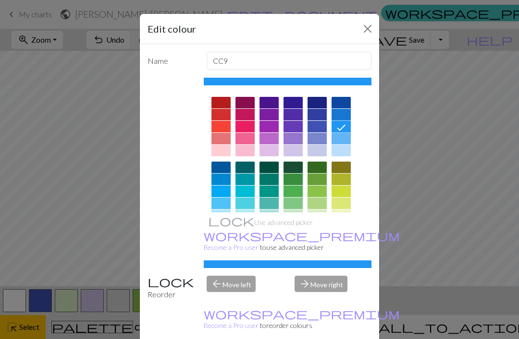
click at [330, 301] on div "arrow_forward Move right" at bounding box center [333, 288] width 88 height 24
click at [399, 231] on div "Edit colour Name CC9 Use advanced picker workspace_premium Become a Pro user to…" at bounding box center [259, 169] width 519 height 339
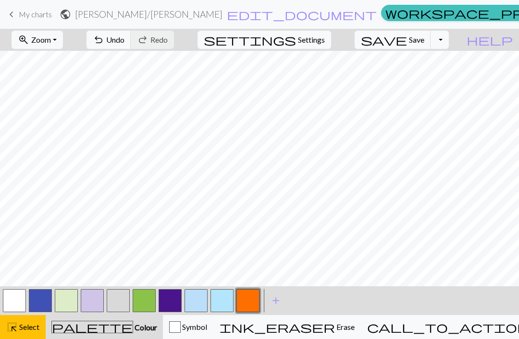
click at [278, 300] on span "add" at bounding box center [276, 300] width 12 height 13
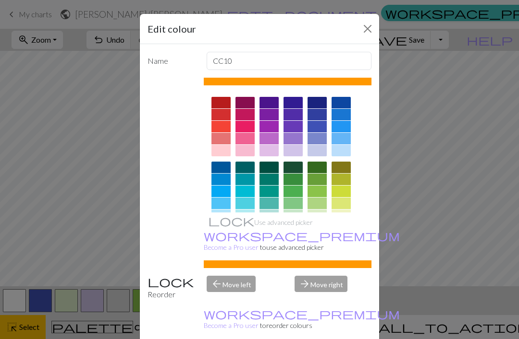
click at [223, 194] on div at bounding box center [220, 192] width 19 height 12
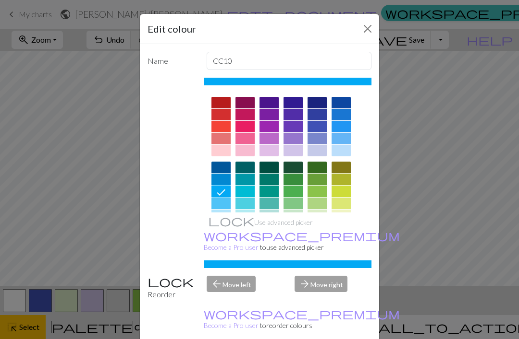
click at [400, 234] on div "Edit colour Name CC10 Use advanced picker workspace_premium Become a Pro user t…" at bounding box center [259, 169] width 519 height 339
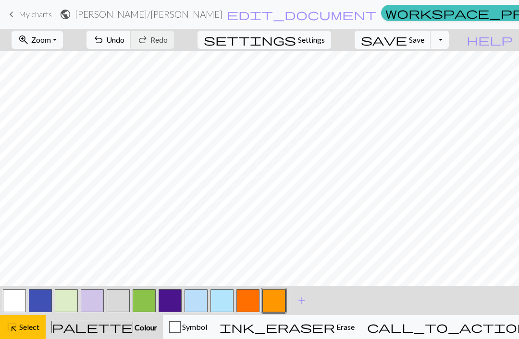
click at [224, 302] on button "button" at bounding box center [221, 301] width 23 height 23
click at [222, 302] on button "button" at bounding box center [221, 301] width 23 height 23
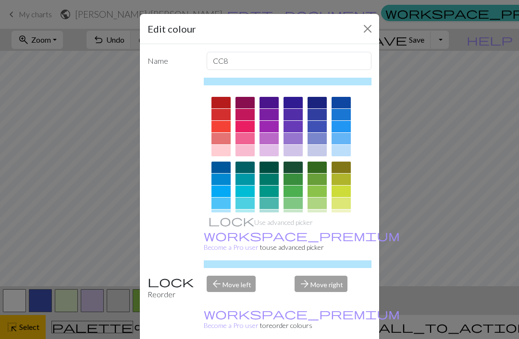
click at [222, 191] on div at bounding box center [220, 192] width 19 height 12
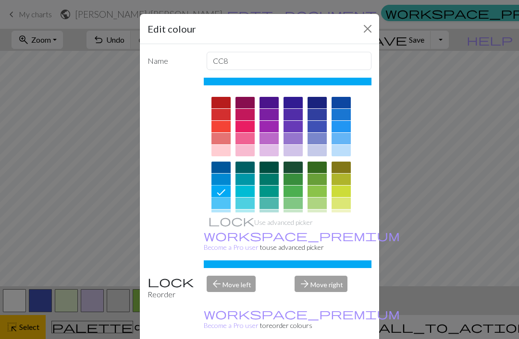
click at [407, 138] on div "Edit colour Name CC8 Use advanced picker workspace_premium Become a Pro user to…" at bounding box center [259, 169] width 519 height 339
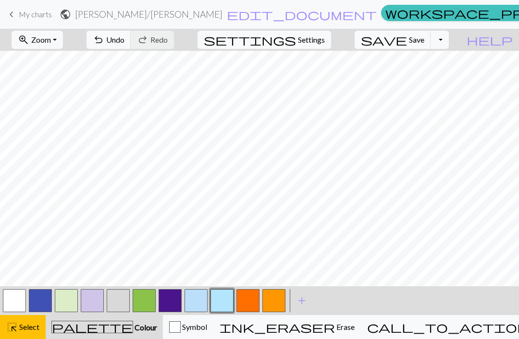
click at [302, 298] on span "add" at bounding box center [302, 300] width 12 height 13
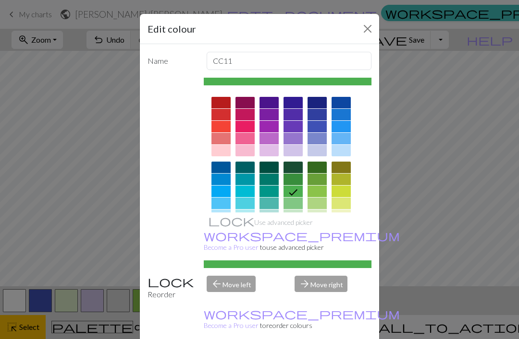
click at [395, 224] on div "Edit colour Name CC11 Use advanced picker workspace_premium Become a Pro user t…" at bounding box center [259, 169] width 519 height 339
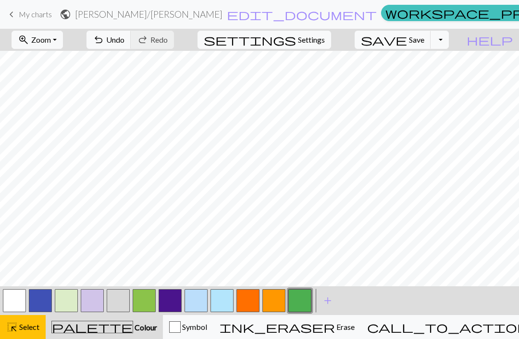
click at [326, 301] on span "add" at bounding box center [328, 300] width 12 height 13
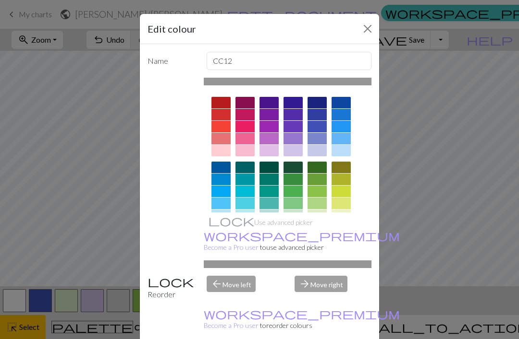
click at [411, 224] on div "Edit colour Name CC12 Use advanced picker workspace_premium Become a Pro user t…" at bounding box center [259, 169] width 519 height 339
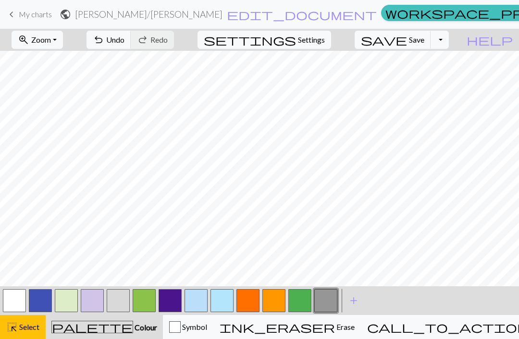
click at [199, 306] on button "button" at bounding box center [195, 301] width 23 height 23
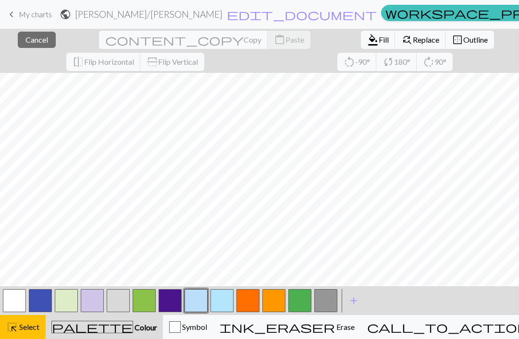
click at [470, 322] on div "call_to_action Knitting mode Knitting mode" at bounding box center [472, 328] width 210 height 12
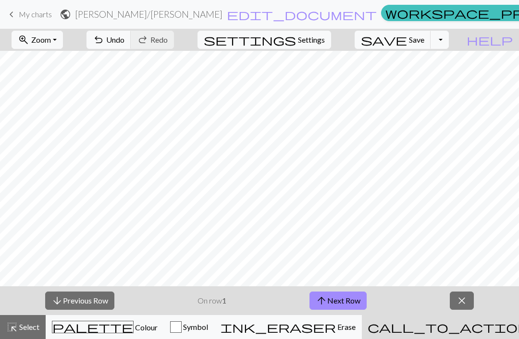
click at [461, 295] on span "close" at bounding box center [462, 300] width 12 height 13
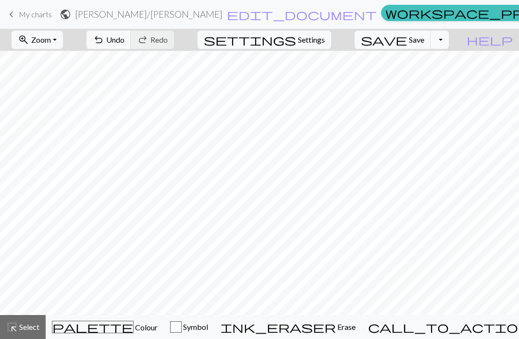
click at [181, 38] on div "undo Undo Undo redo Redo Redo" at bounding box center [130, 40] width 102 height 22
click at [123, 334] on button "palette Colour Colour" at bounding box center [105, 327] width 118 height 24
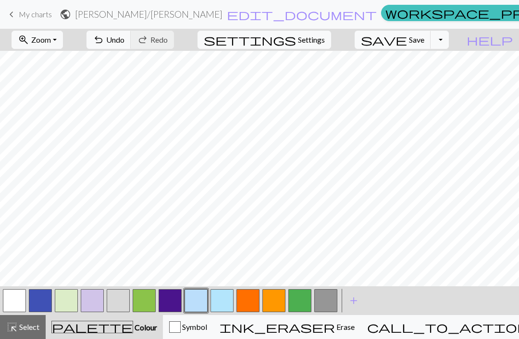
click at [195, 304] on button "button" at bounding box center [195, 301] width 23 height 23
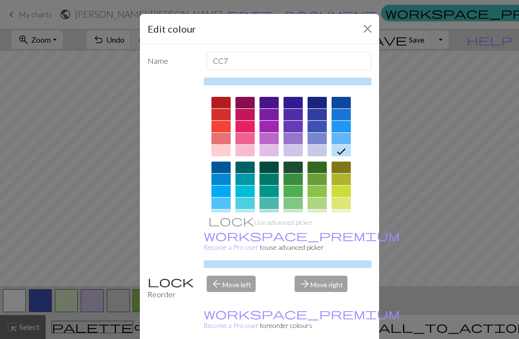
click at [410, 255] on div "Edit colour Name CC7 Use advanced picker workspace_premium Become a Pro user to…" at bounding box center [259, 169] width 519 height 339
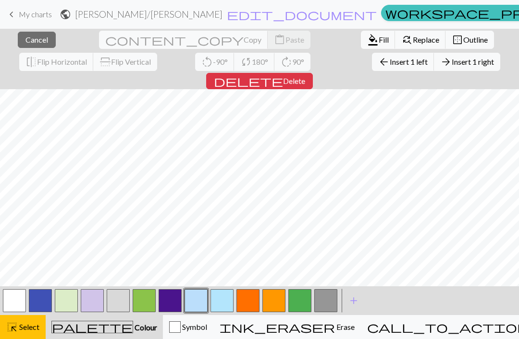
click at [361, 40] on button "format_color_fill Fill" at bounding box center [378, 40] width 35 height 18
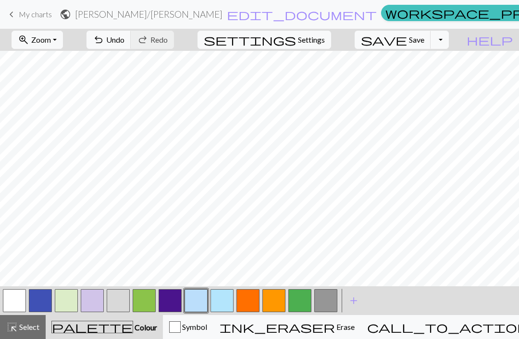
click at [131, 33] on button "undo Undo Undo" at bounding box center [108, 40] width 45 height 18
click at [203, 304] on button "button" at bounding box center [195, 301] width 23 height 23
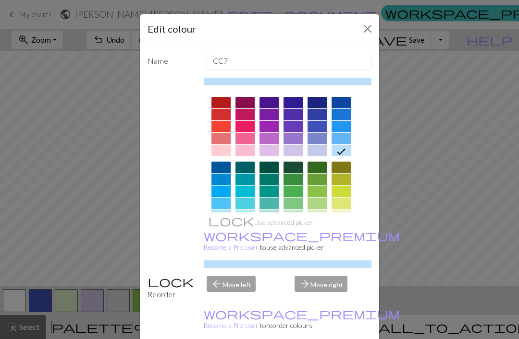
click at [413, 154] on div "Edit colour Name CC7 Use advanced picker workspace_premium Become a Pro user to…" at bounding box center [259, 169] width 519 height 339
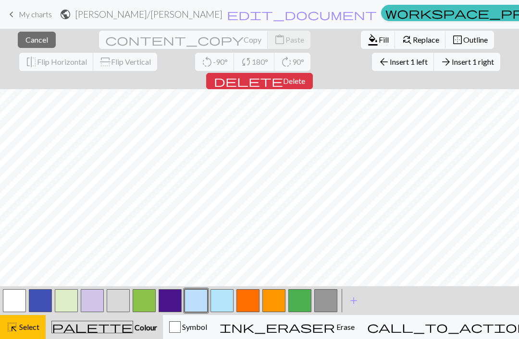
click at [342, 330] on span "Erase" at bounding box center [345, 327] width 20 height 9
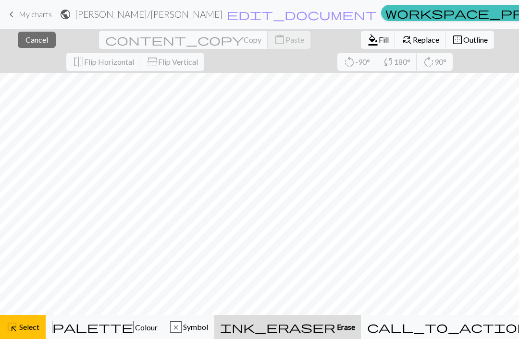
click at [107, 336] on button "palette Colour Colour" at bounding box center [105, 327] width 118 height 24
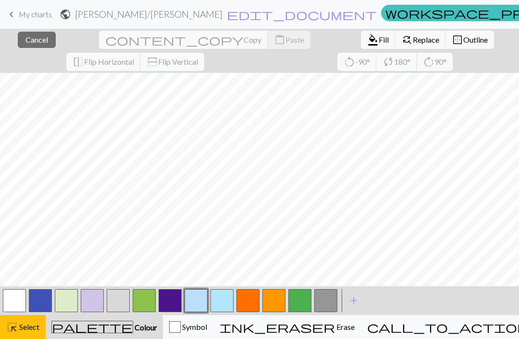
click at [120, 304] on button "button" at bounding box center [118, 301] width 23 height 23
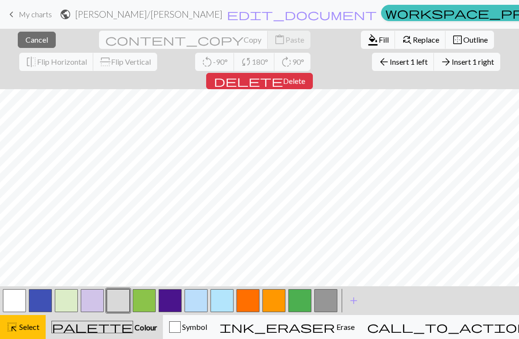
scroll to position [102, 0]
click at [195, 67] on button "rotate_left -90°" at bounding box center [214, 62] width 39 height 18
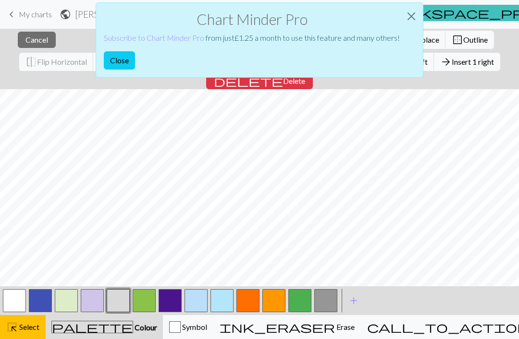
click at [127, 61] on button "Close" at bounding box center [119, 60] width 31 height 18
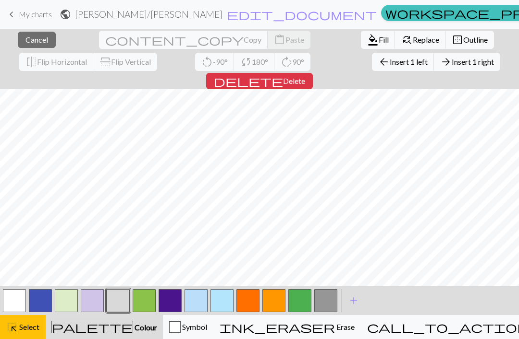
click at [313, 73] on button "delete Delete" at bounding box center [259, 81] width 107 height 16
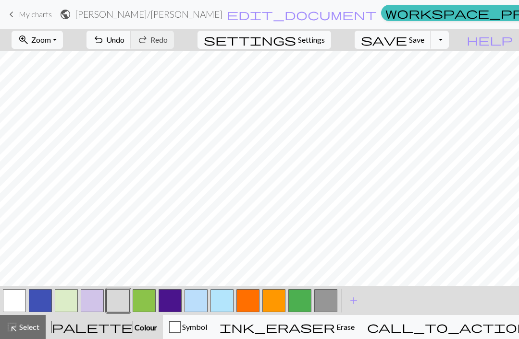
click at [120, 303] on button "button" at bounding box center [118, 301] width 23 height 23
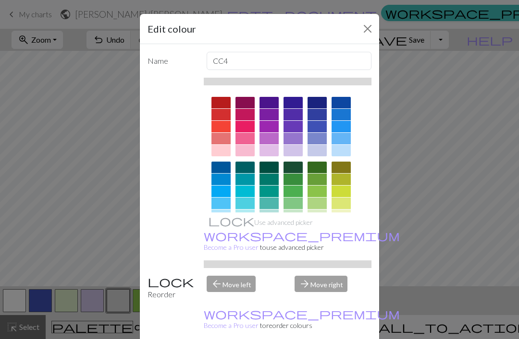
click at [425, 144] on div "Edit colour Name CC4 Use advanced picker workspace_premium Become a Pro user to…" at bounding box center [259, 169] width 519 height 339
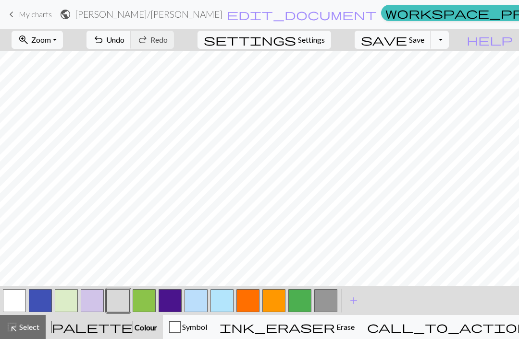
click at [223, 304] on button "button" at bounding box center [221, 301] width 23 height 23
click at [124, 303] on button "button" at bounding box center [118, 301] width 23 height 23
